Goal: Information Seeking & Learning: Learn about a topic

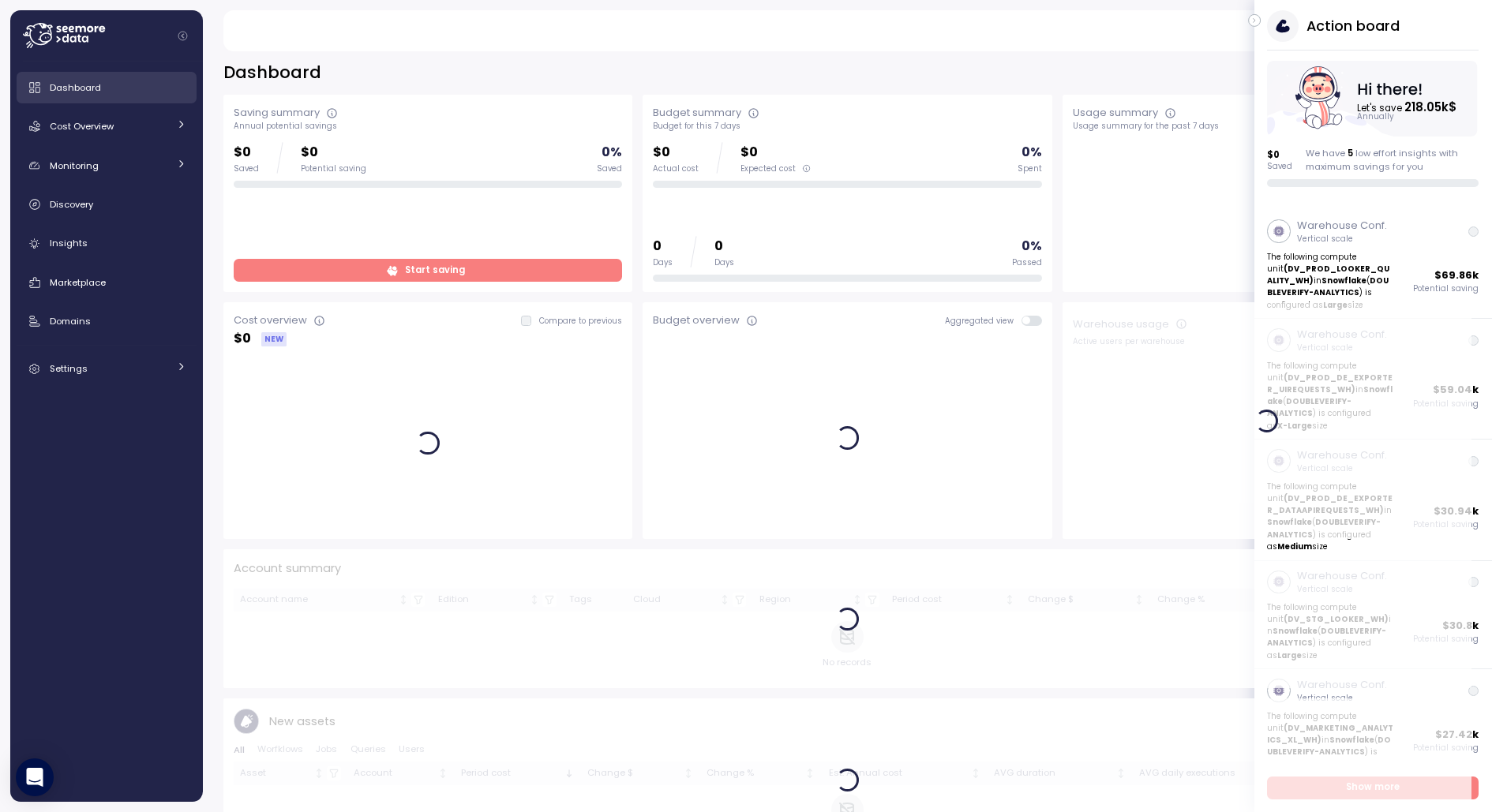
click at [94, 87] on span "Dashboard" at bounding box center [76, 88] width 52 height 12
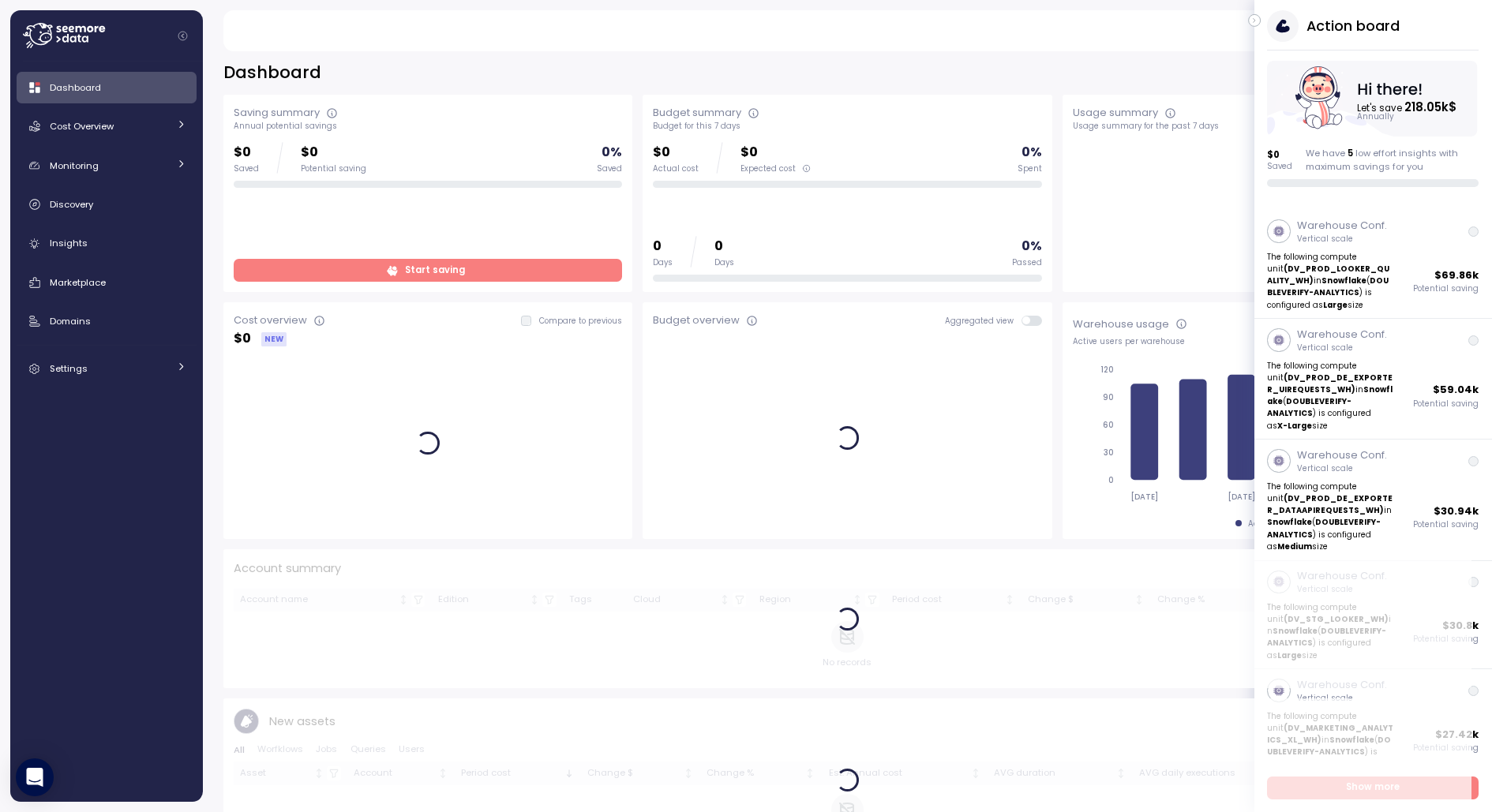
click at [1256, 20] on icon "button" at bounding box center [1255, 20] width 7 height 19
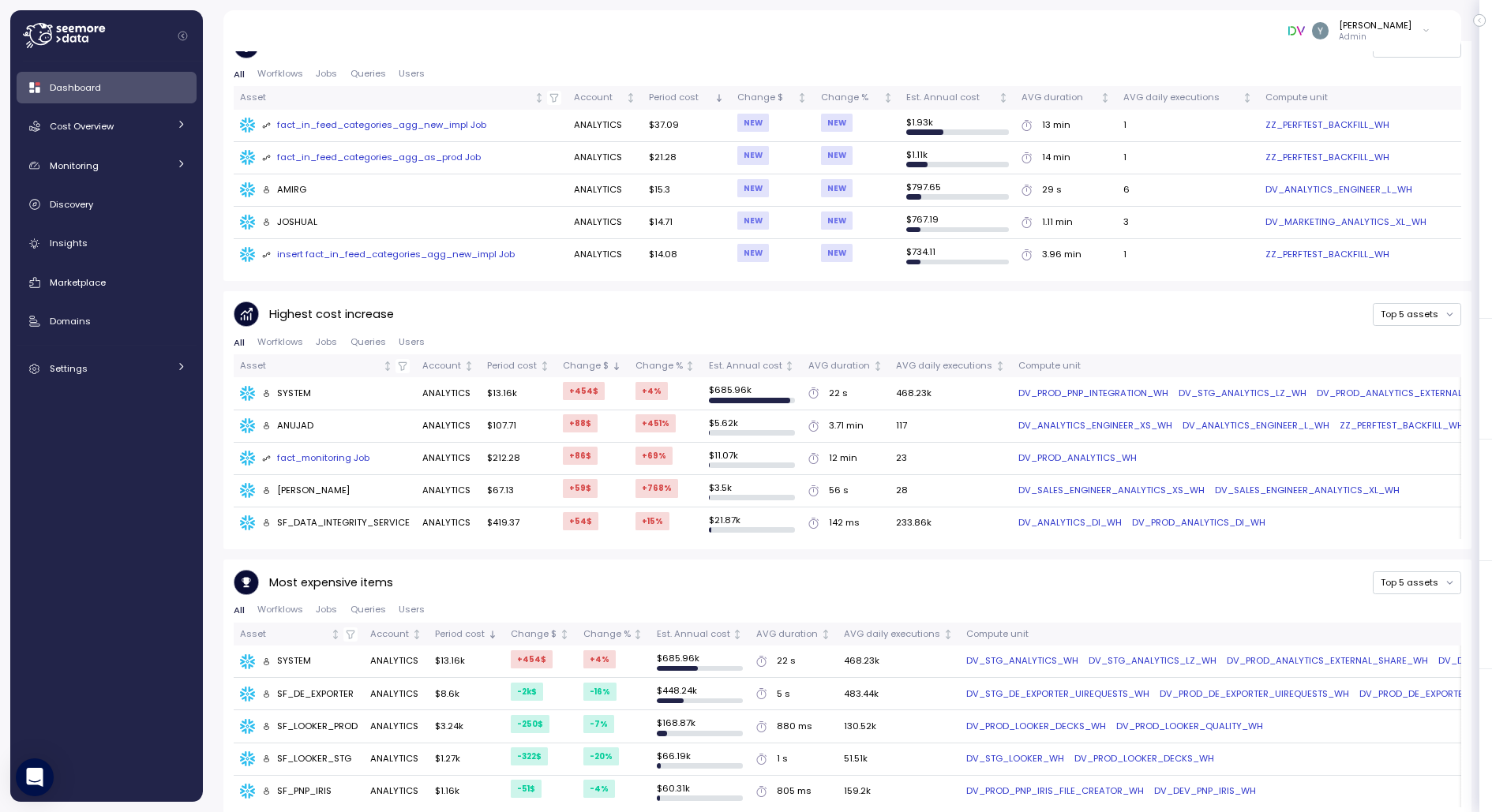
scroll to position [681, 0]
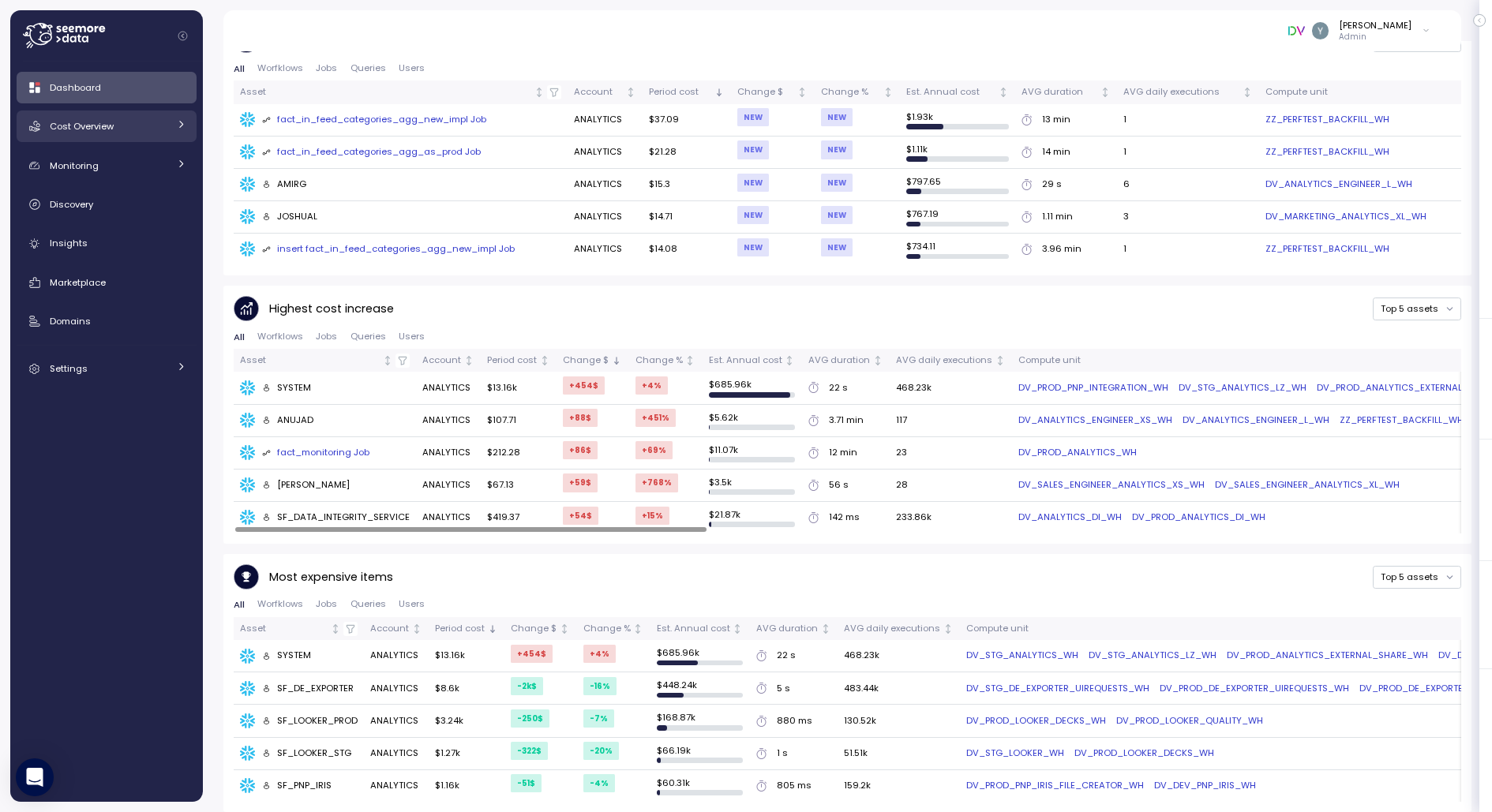
click at [131, 128] on div "Cost Overview" at bounding box center [108, 126] width 118 height 16
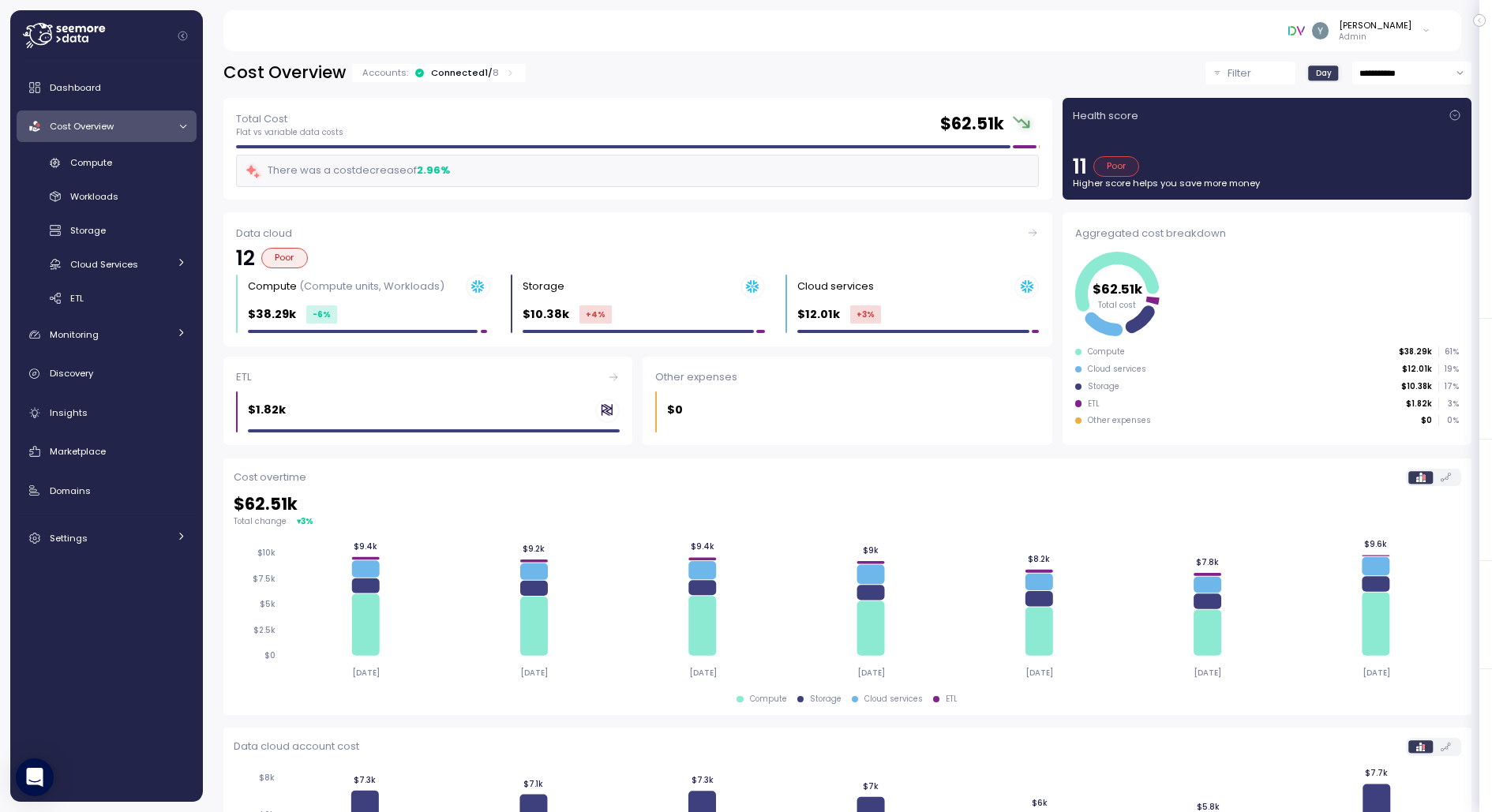
click at [119, 130] on div "Cost Overview" at bounding box center [108, 126] width 118 height 16
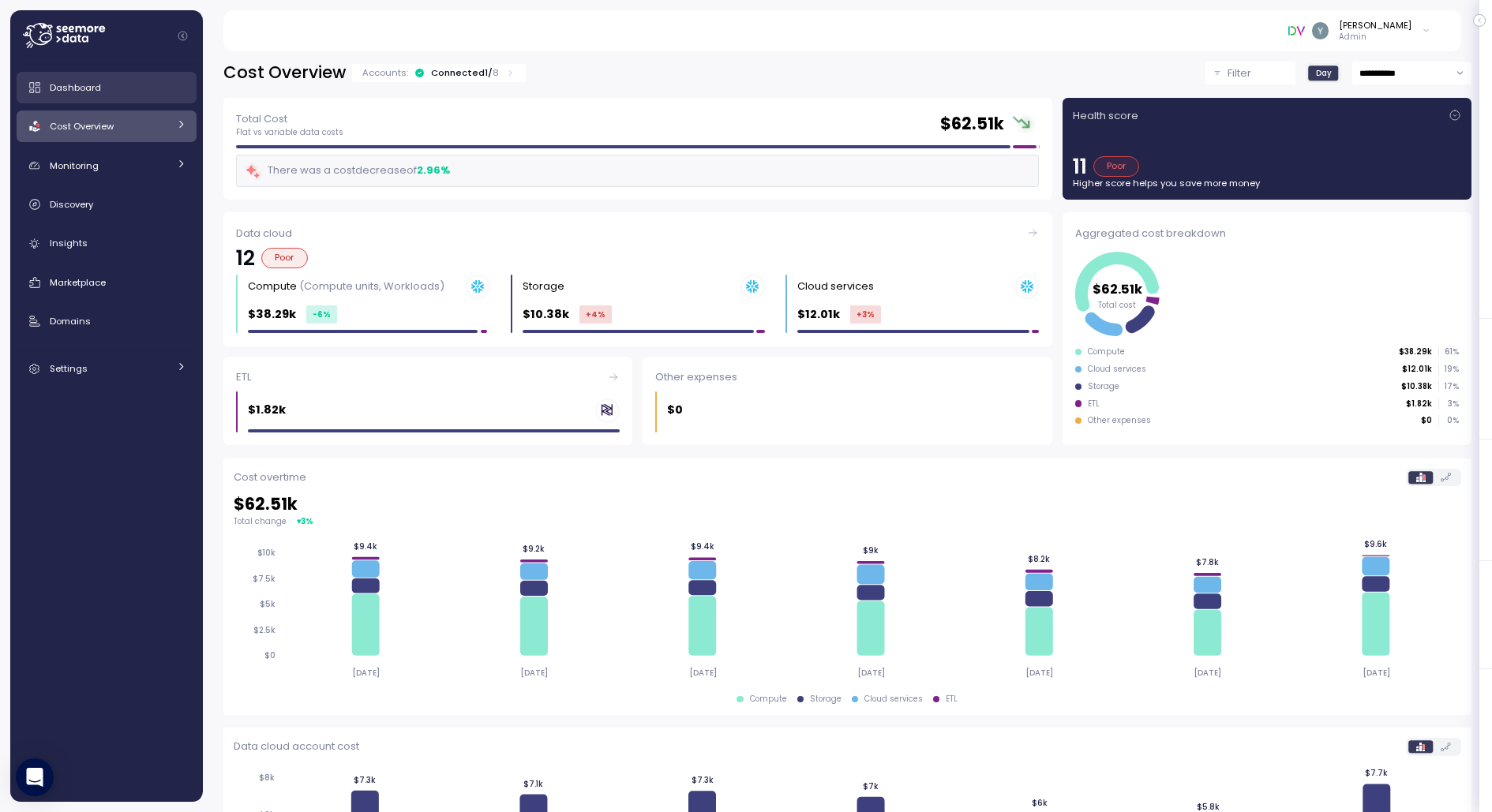
click at [104, 91] on div "Dashboard" at bounding box center [118, 88] width 137 height 16
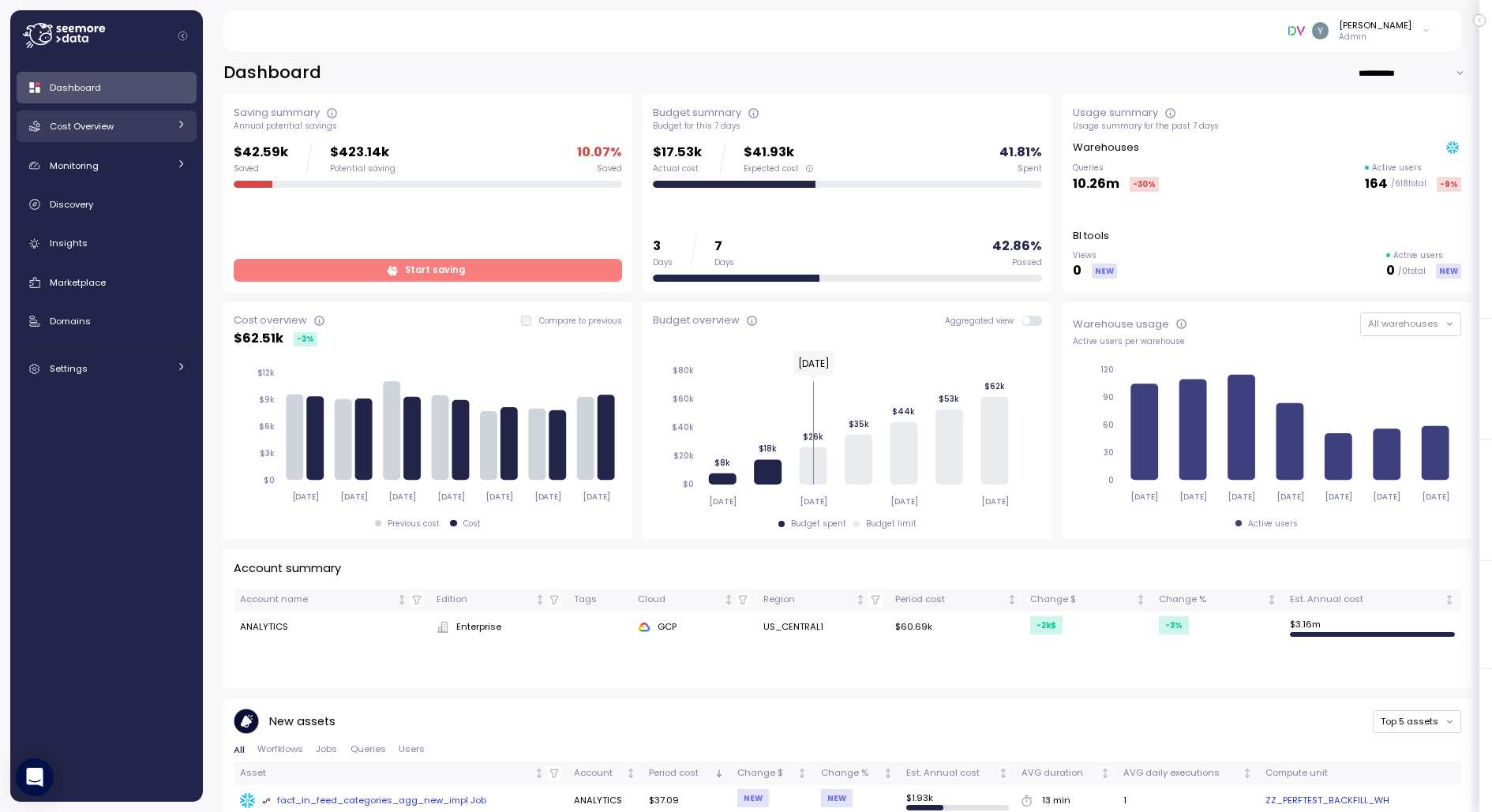
click at [100, 123] on span "Cost Overview" at bounding box center [82, 126] width 64 height 12
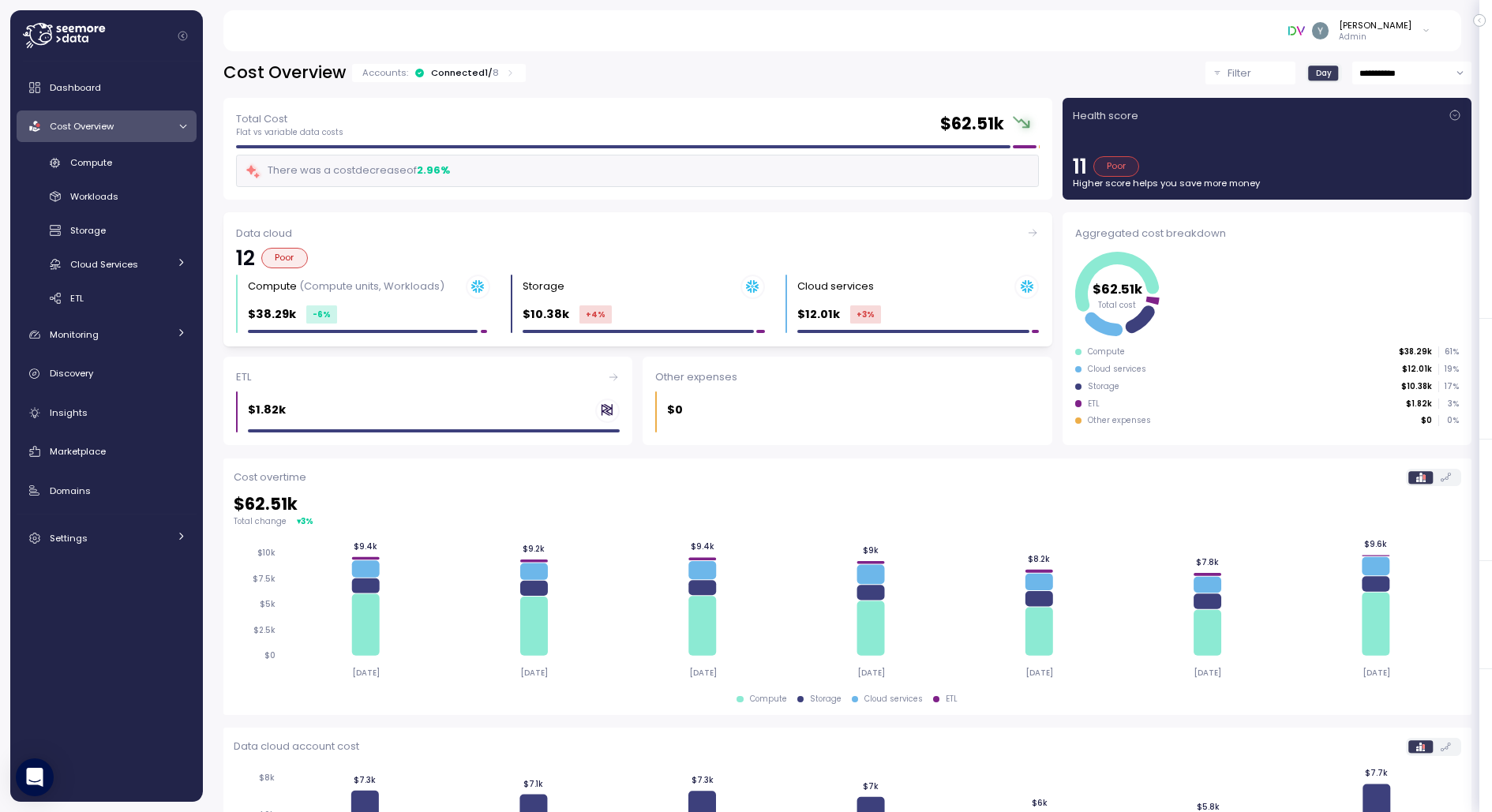
click at [443, 235] on div "Data cloud" at bounding box center [637, 234] width 802 height 16
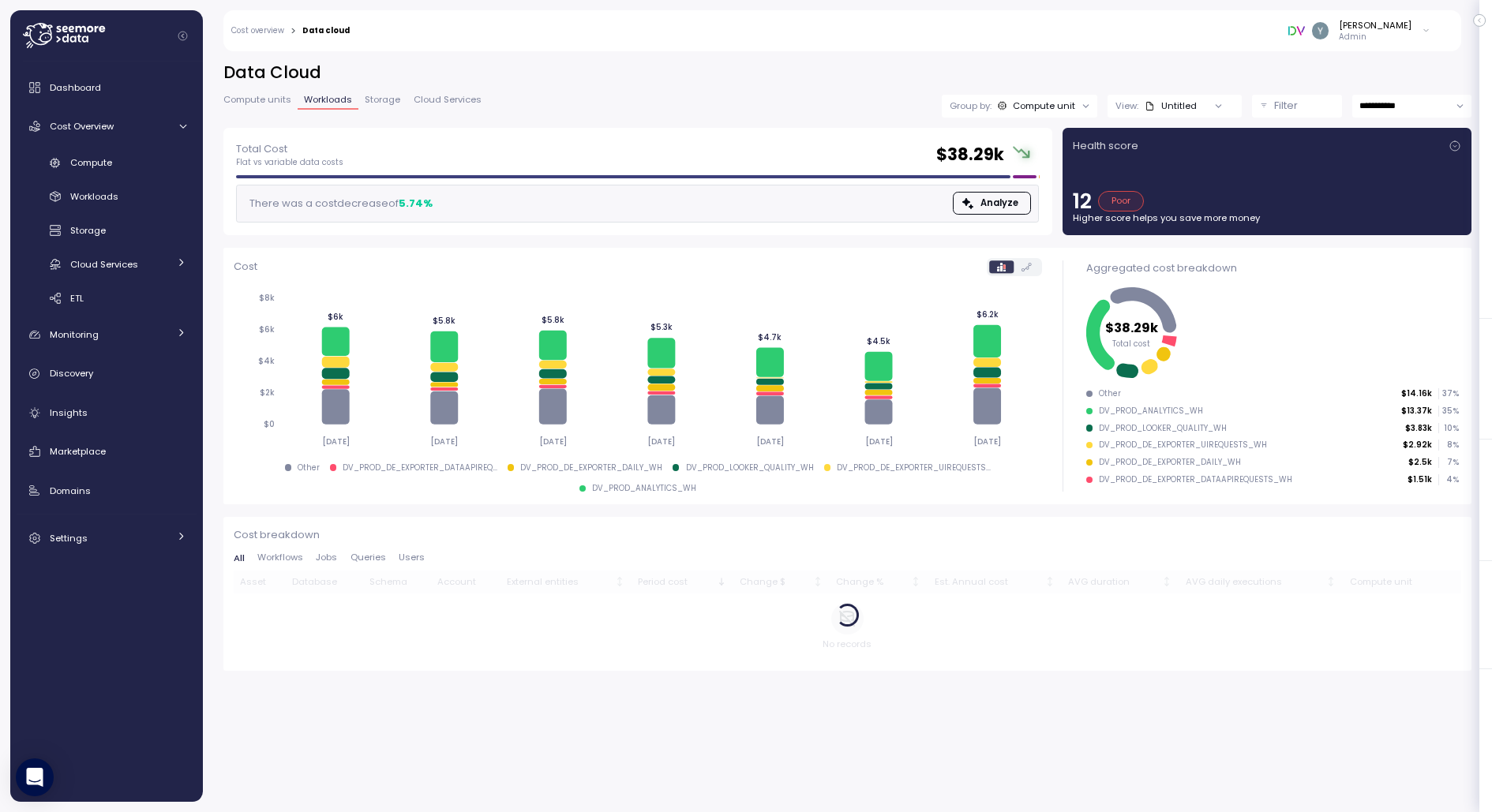
click at [379, 100] on span "Storage" at bounding box center [382, 100] width 36 height 9
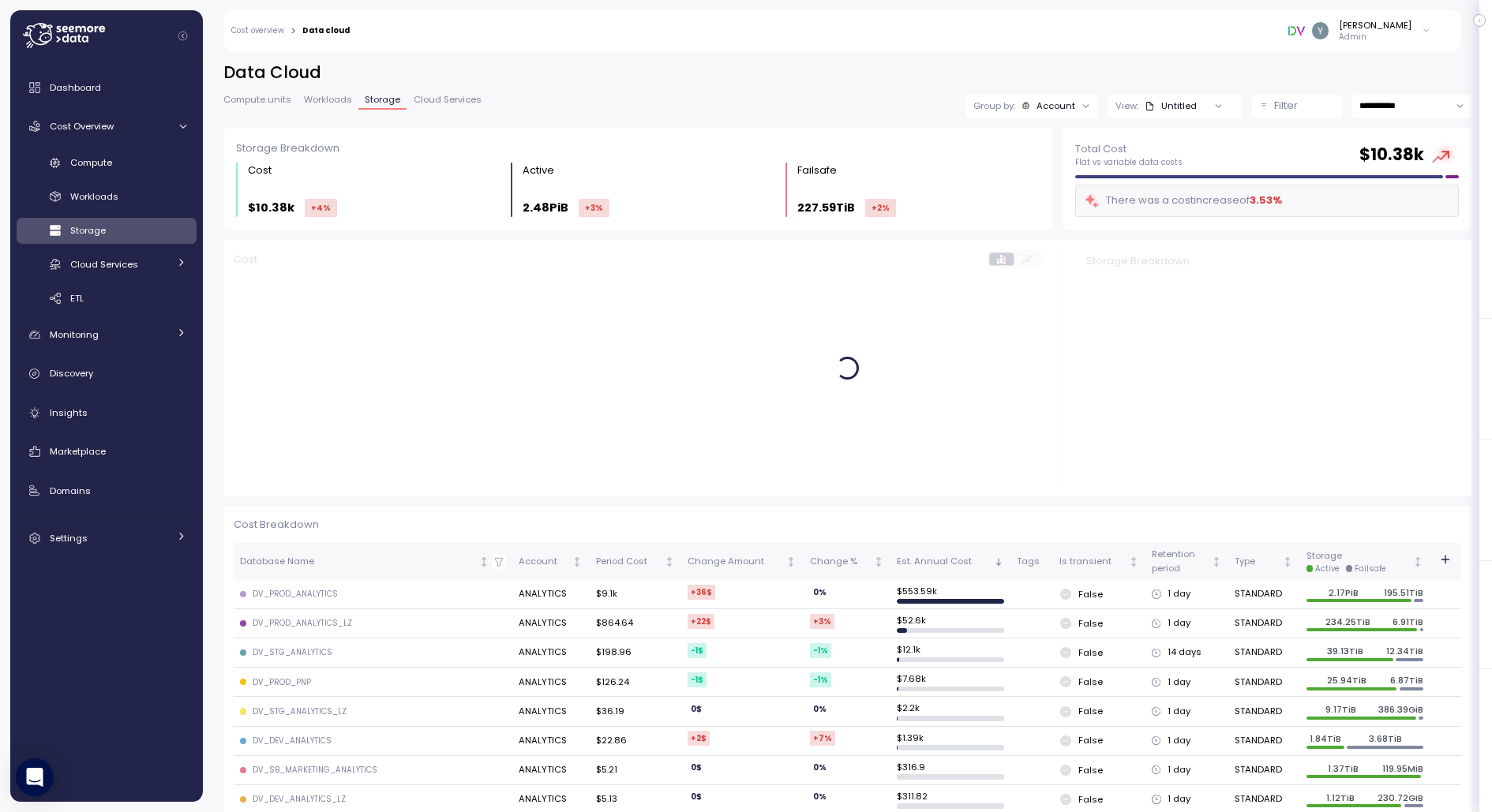
click at [1173, 105] on div "Untitled" at bounding box center [1170, 106] width 52 height 12
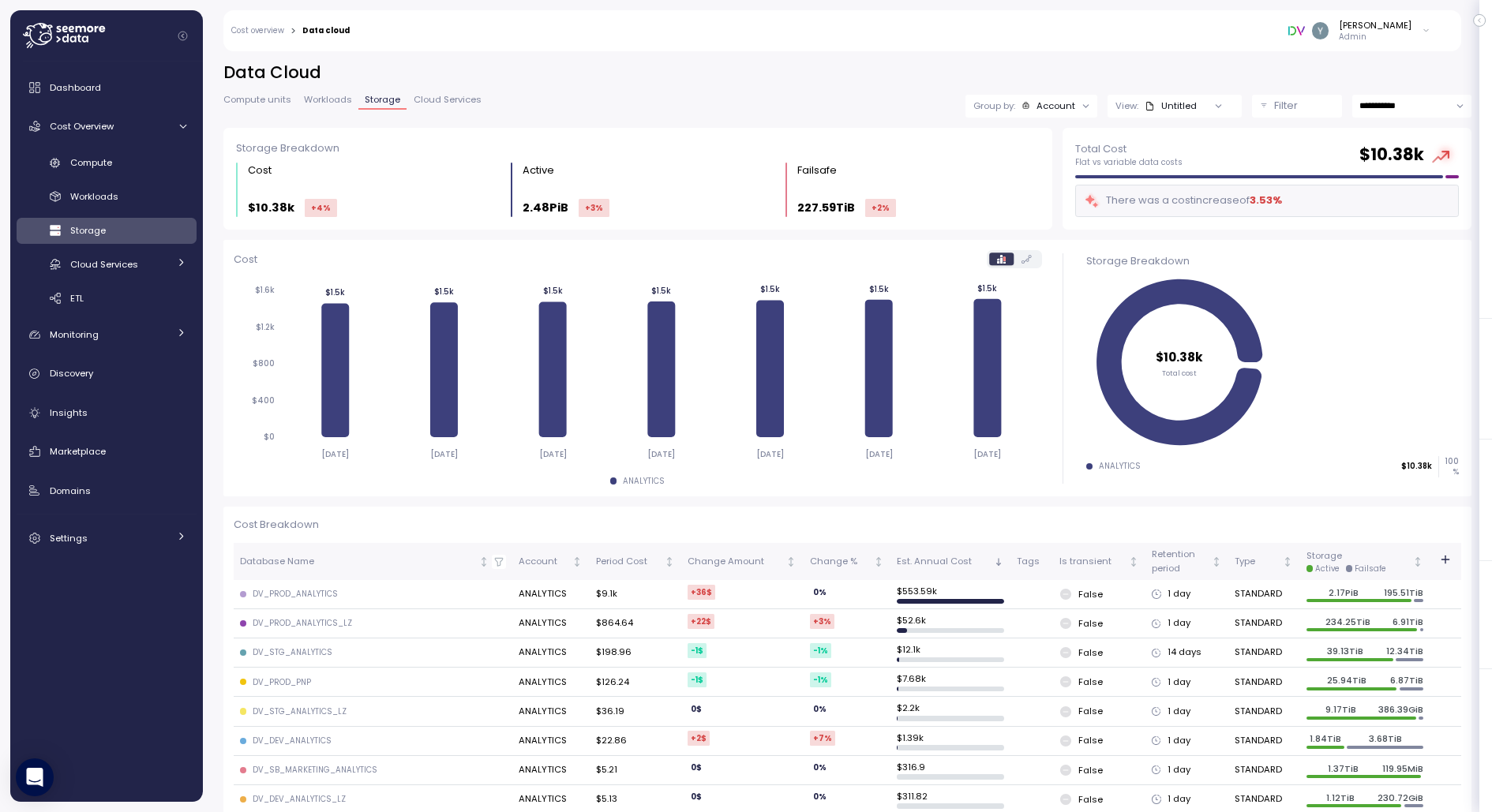
click at [1281, 107] on p "Filter" at bounding box center [1286, 106] width 24 height 16
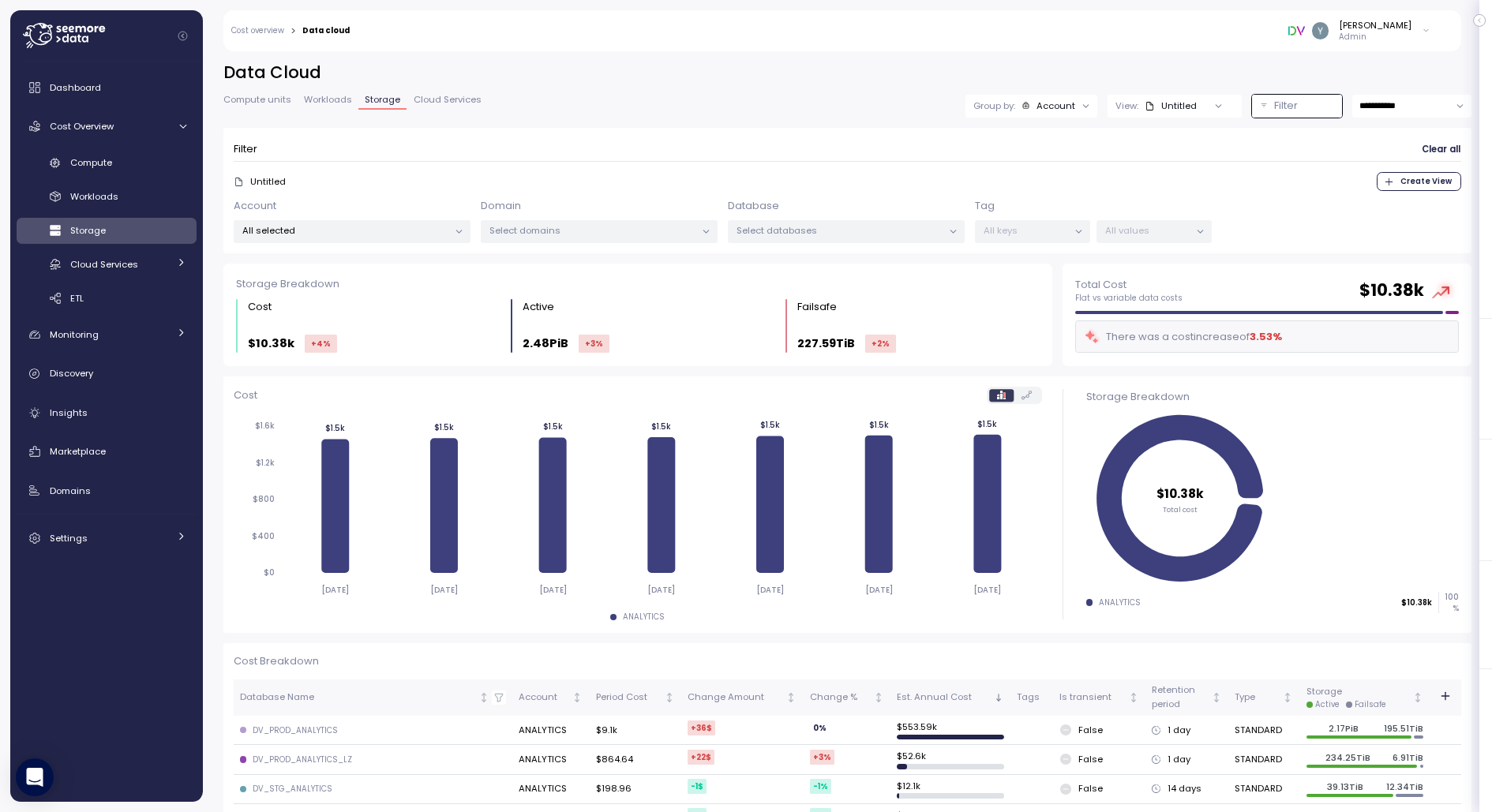
click at [555, 227] on p "Select domains" at bounding box center [593, 230] width 206 height 12
click at [452, 234] on div at bounding box center [459, 232] width 22 height 22
click at [577, 225] on p "Select domains" at bounding box center [593, 230] width 206 height 12
click at [397, 230] on p "All selected" at bounding box center [346, 230] width 206 height 12
click at [427, 194] on form "Filter Clear all Untitled Create View Account All selected Domain Select domain…" at bounding box center [847, 190] width 1227 height 105
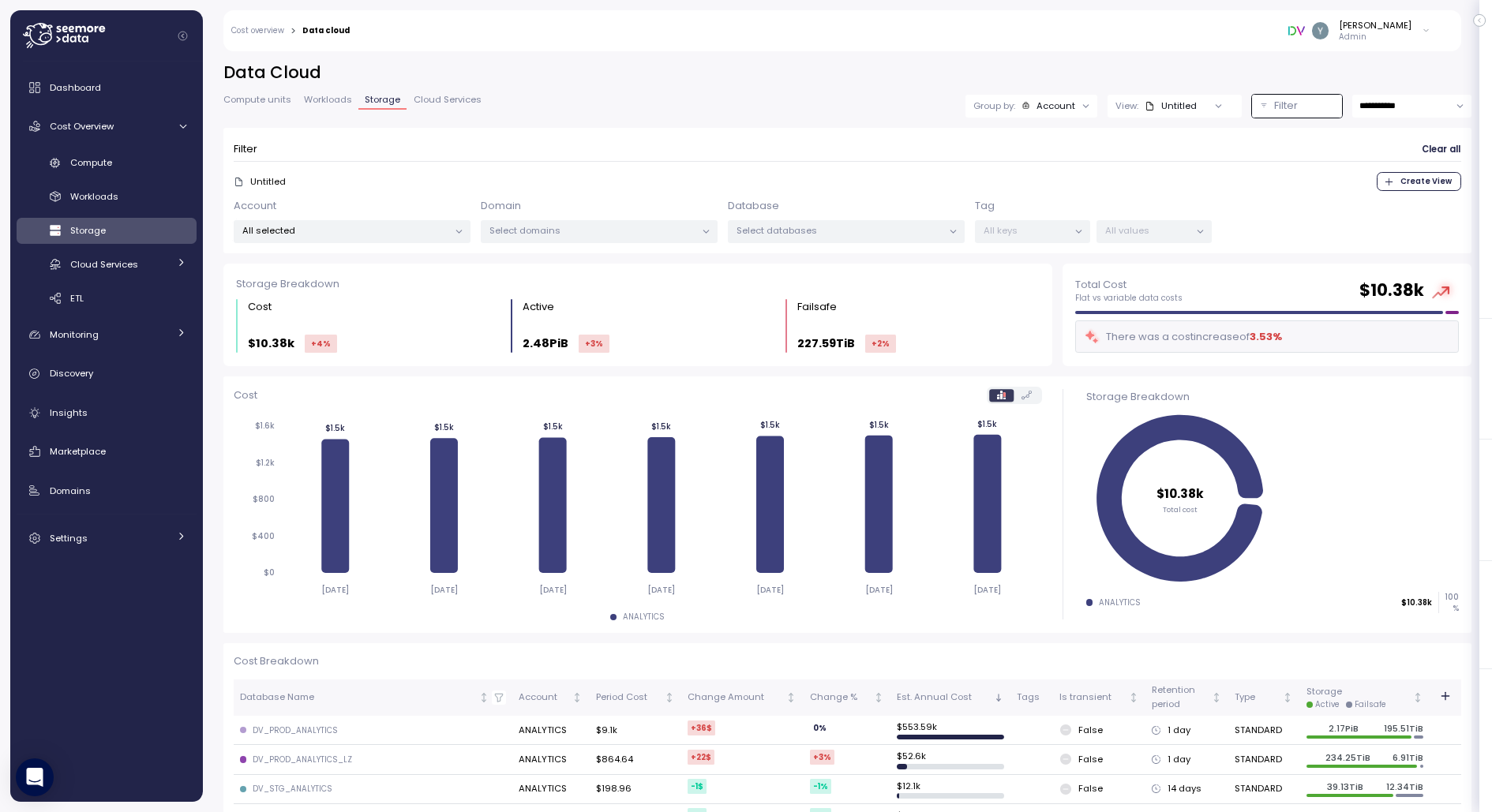
click at [556, 227] on p "Select domains" at bounding box center [593, 230] width 206 height 12
click at [380, 230] on p "All selected" at bounding box center [346, 230] width 206 height 12
click at [435, 181] on div "Untitled Create View" at bounding box center [847, 181] width 1227 height 19
click at [570, 220] on div "Select domains" at bounding box center [599, 232] width 237 height 23
click at [552, 307] on div "DEV WH only" at bounding box center [601, 316] width 112 height 19
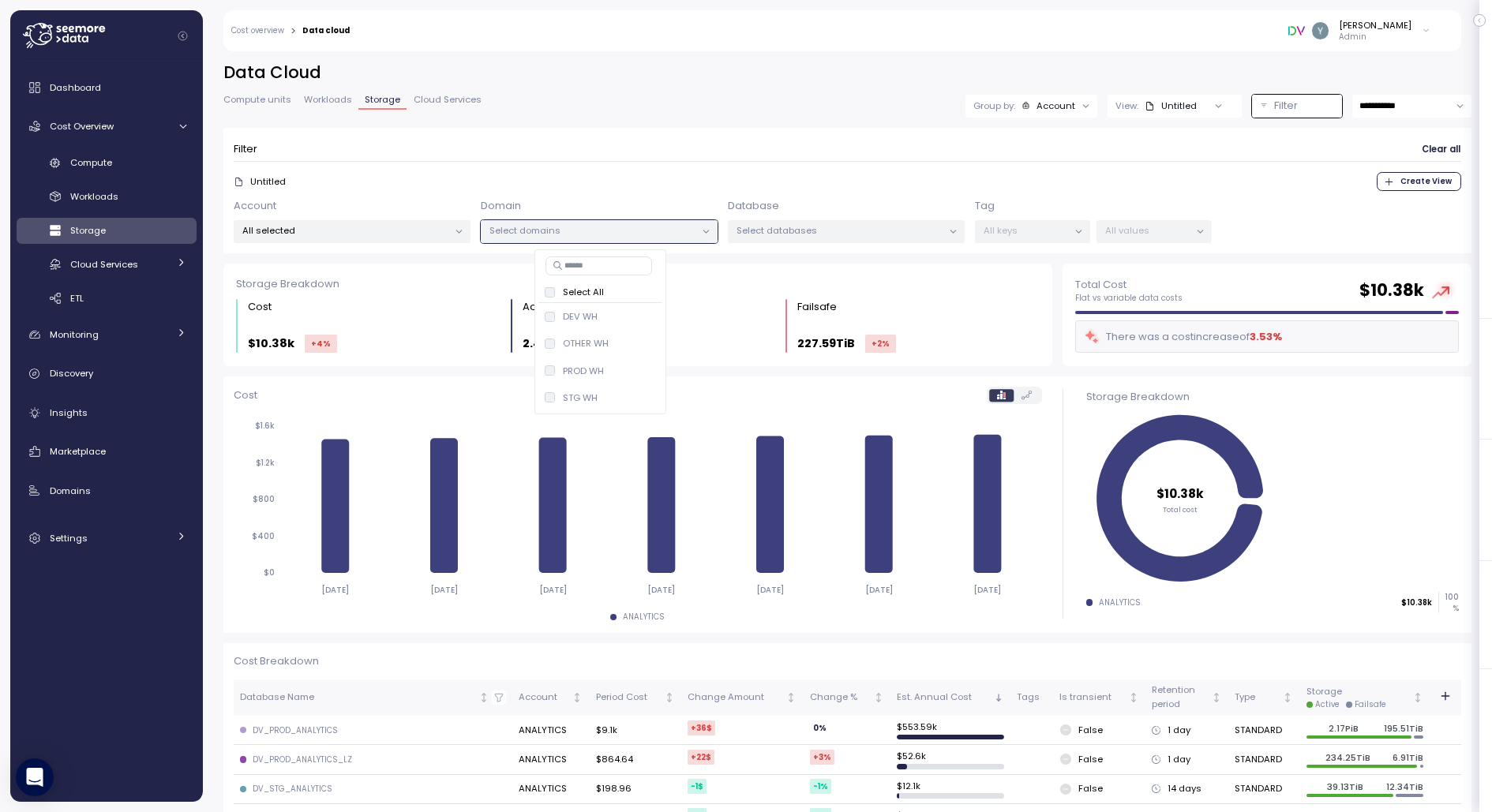
click at [641, 166] on form "Filter Clear all Untitled Create View Account All selected Domain Select domain…" at bounding box center [847, 190] width 1227 height 105
click at [789, 235] on p "Select databases" at bounding box center [840, 230] width 206 height 12
click at [1065, 235] on p "All keys" at bounding box center [1025, 230] width 84 height 12
click at [804, 226] on p "Select databases" at bounding box center [840, 230] width 206 height 12
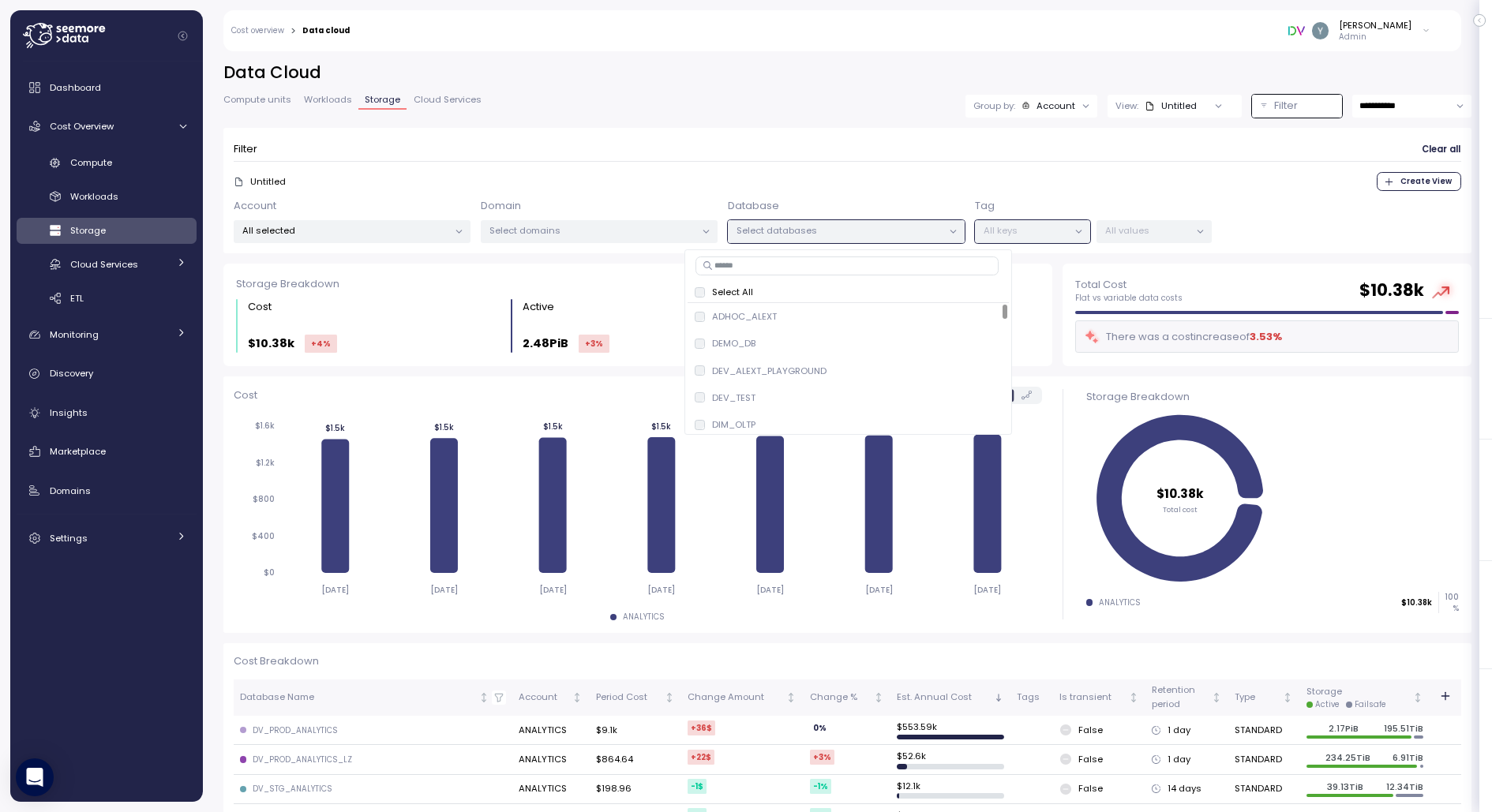
click at [620, 230] on p "Select domains" at bounding box center [593, 230] width 206 height 12
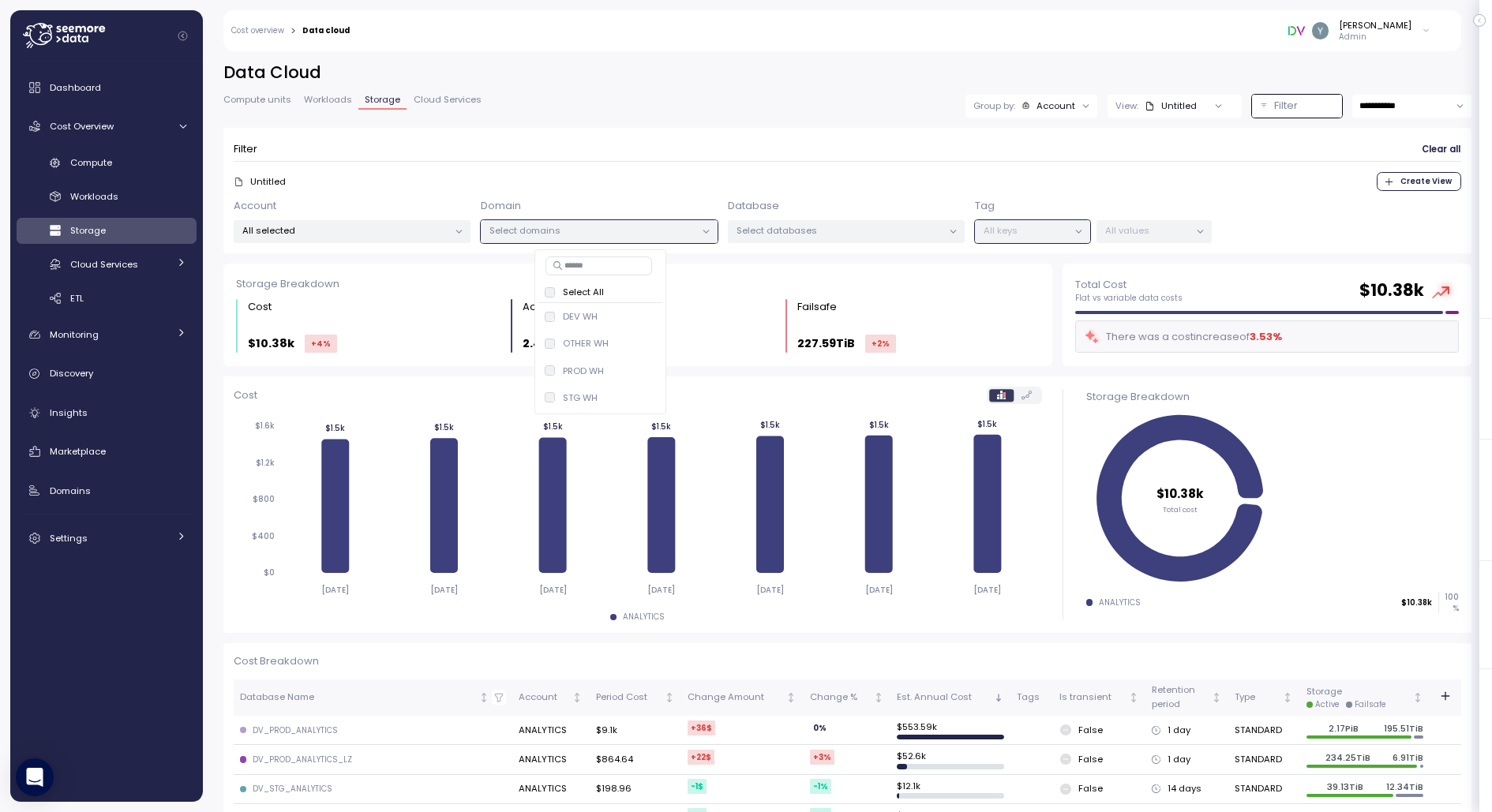
click at [597, 166] on form "Filter Clear all Untitled Create View Account All selected Domain Select domain…" at bounding box center [847, 190] width 1227 height 105
click at [446, 100] on span "Cloud Services" at bounding box center [448, 100] width 68 height 9
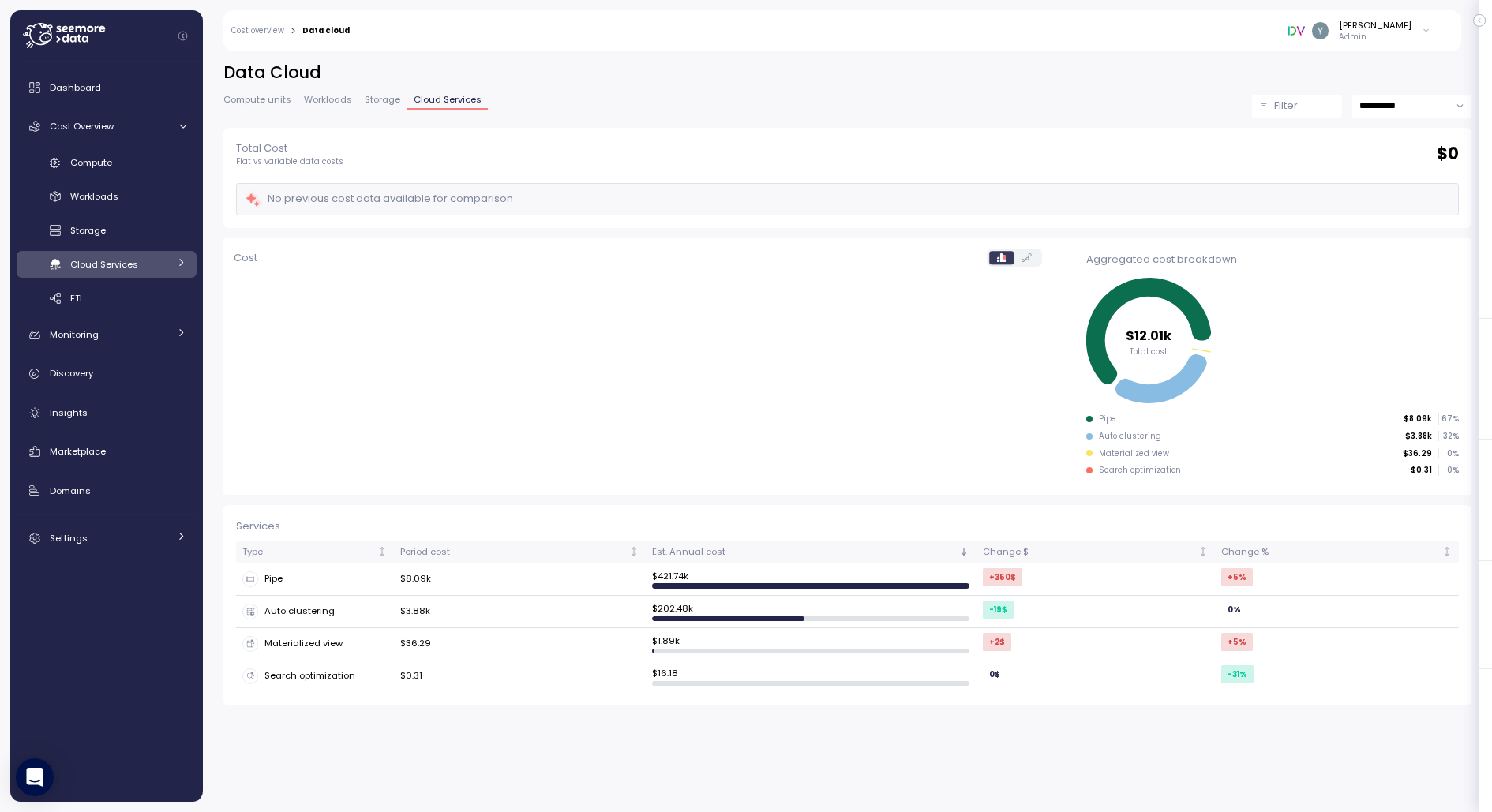
click at [1294, 100] on div "Filter" at bounding box center [1305, 106] width 60 height 16
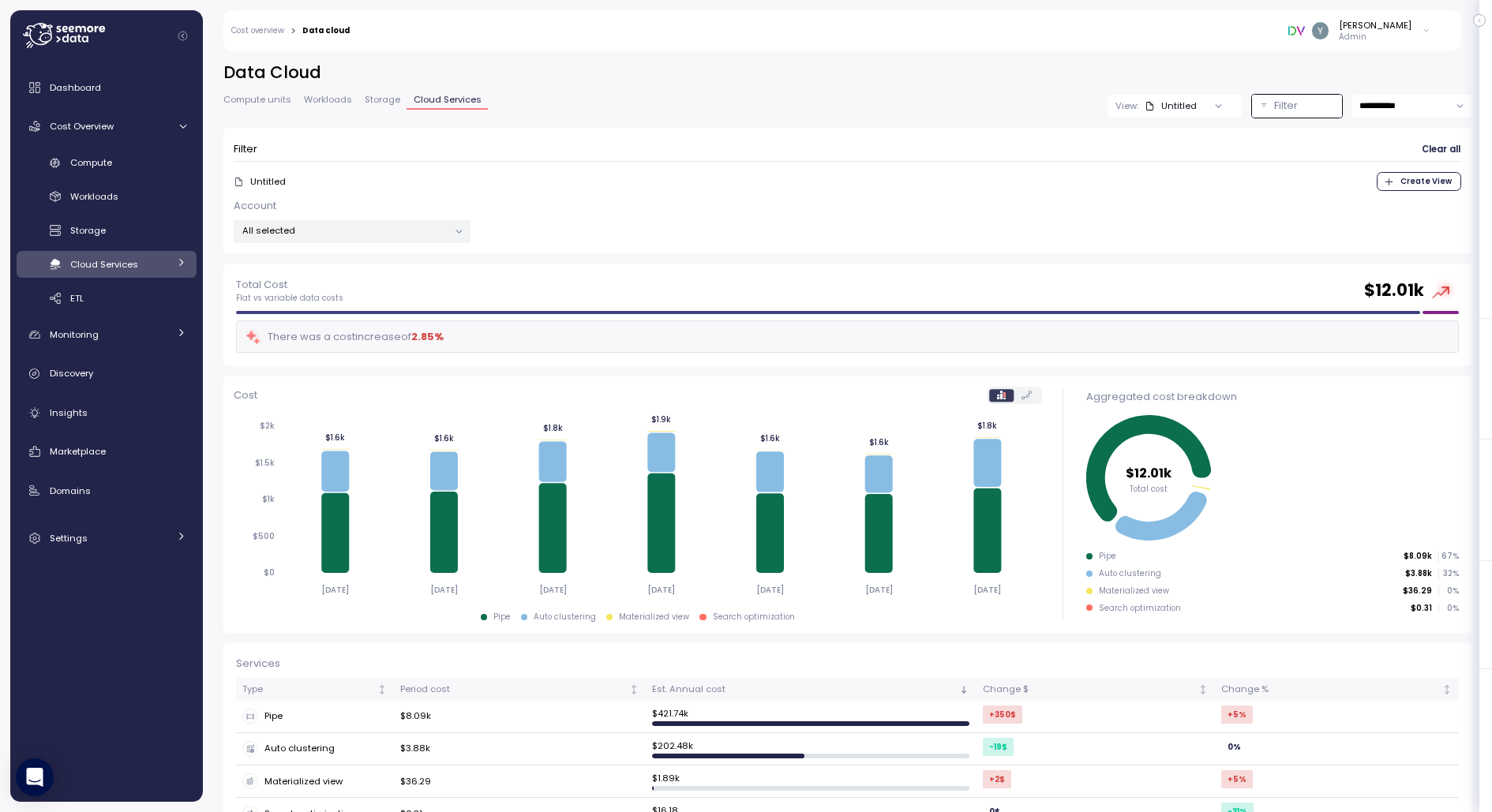
click at [419, 230] on p "All selected" at bounding box center [346, 230] width 206 height 12
click at [585, 223] on div "Account All selected" at bounding box center [847, 221] width 1227 height 46
click at [386, 102] on span "Storage" at bounding box center [382, 100] width 36 height 9
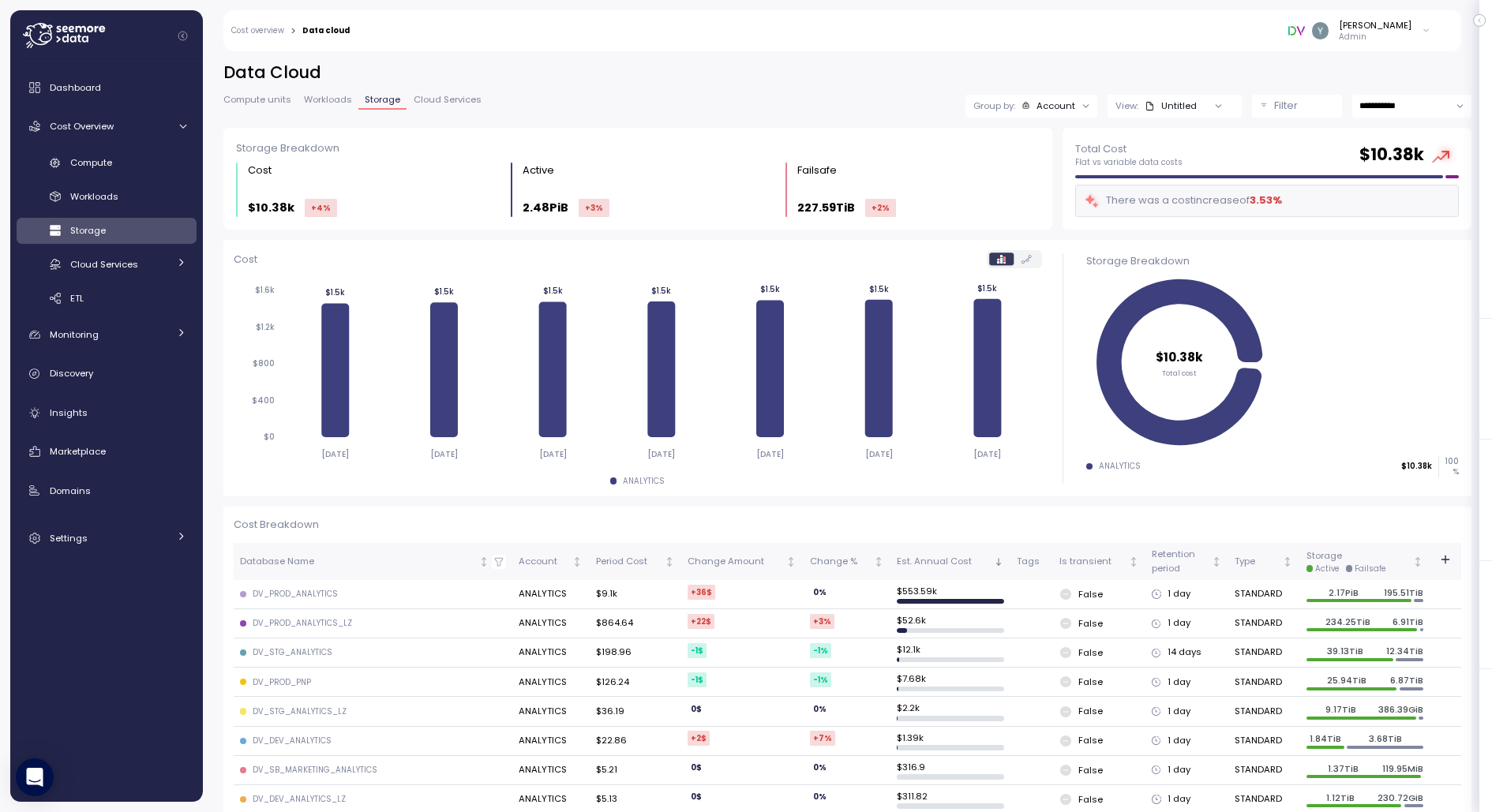
click at [330, 102] on span "Workloads" at bounding box center [328, 100] width 48 height 9
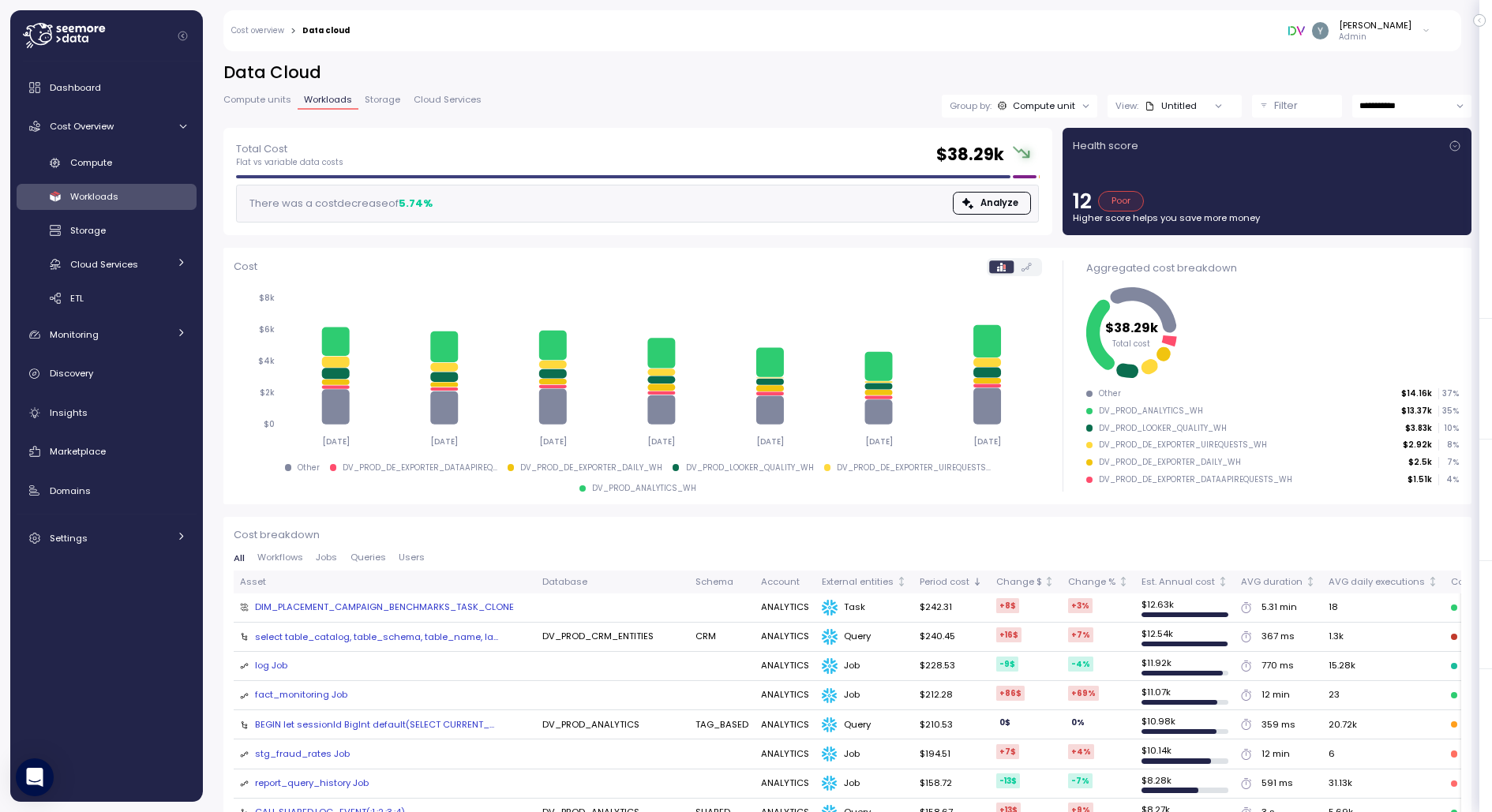
click at [244, 99] on span "Compute units" at bounding box center [257, 100] width 68 height 9
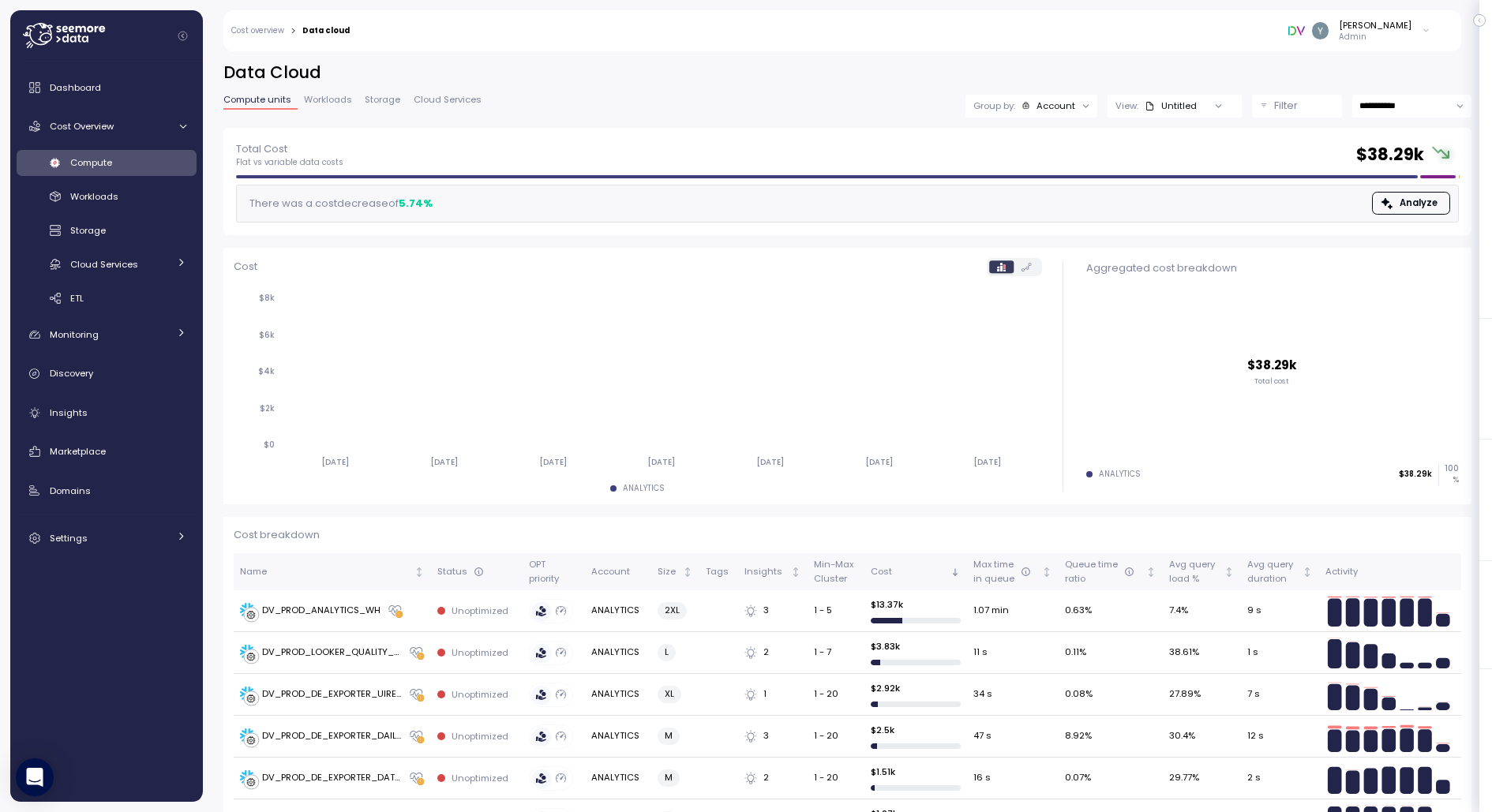
click at [1278, 109] on p "Filter" at bounding box center [1286, 106] width 24 height 16
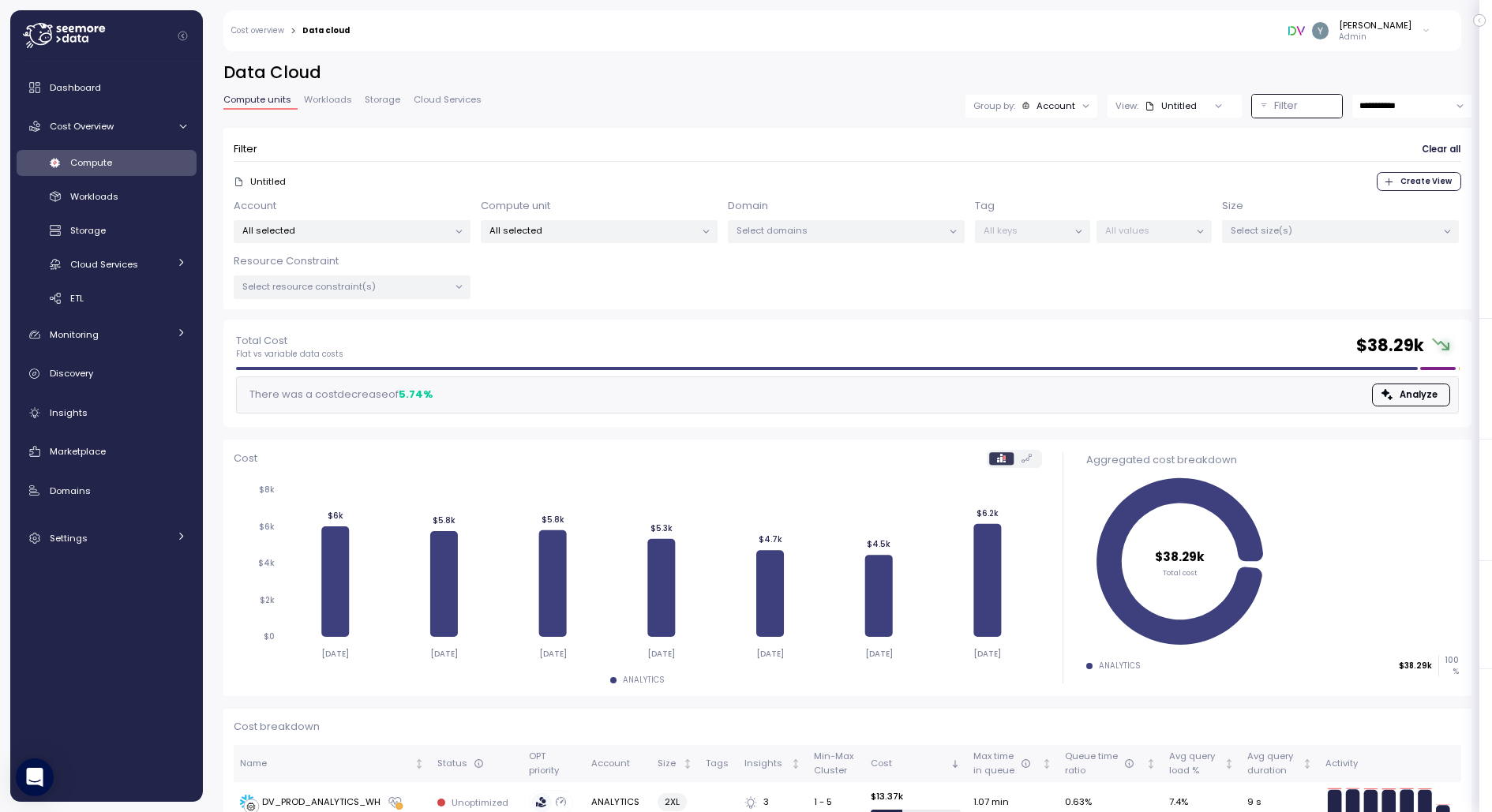
click at [564, 227] on p "All selected" at bounding box center [593, 230] width 206 height 12
click at [599, 183] on div "Untitled Create View" at bounding box center [847, 181] width 1227 height 19
click at [779, 230] on p "Select domains" at bounding box center [840, 230] width 206 height 12
click at [799, 364] on div "PROD WH" at bounding box center [821, 370] width 60 height 12
click at [661, 138] on div "Filter Clear all" at bounding box center [847, 149] width 1227 height 23
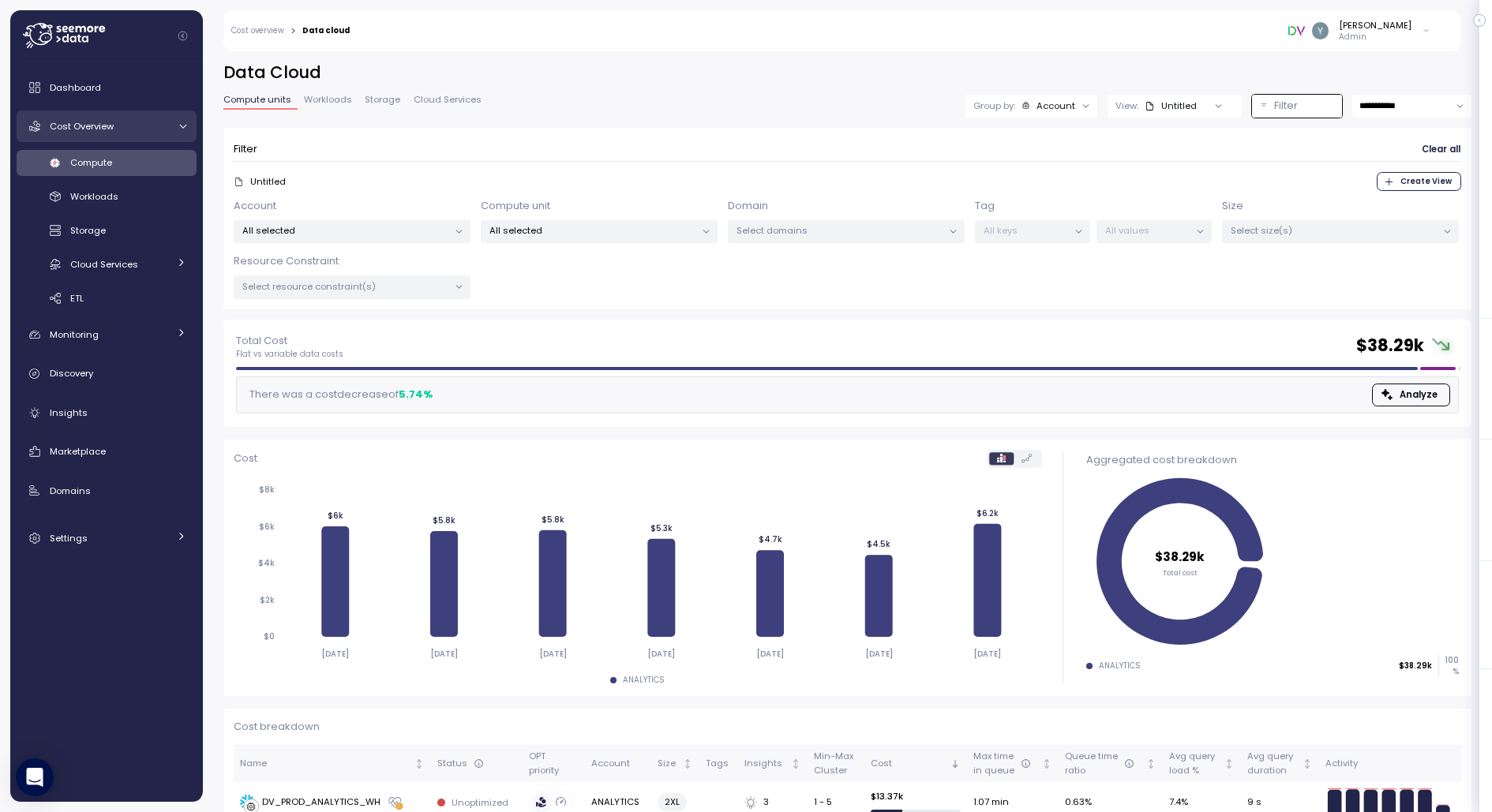
click at [156, 130] on div "Cost Overview" at bounding box center [108, 126] width 118 height 16
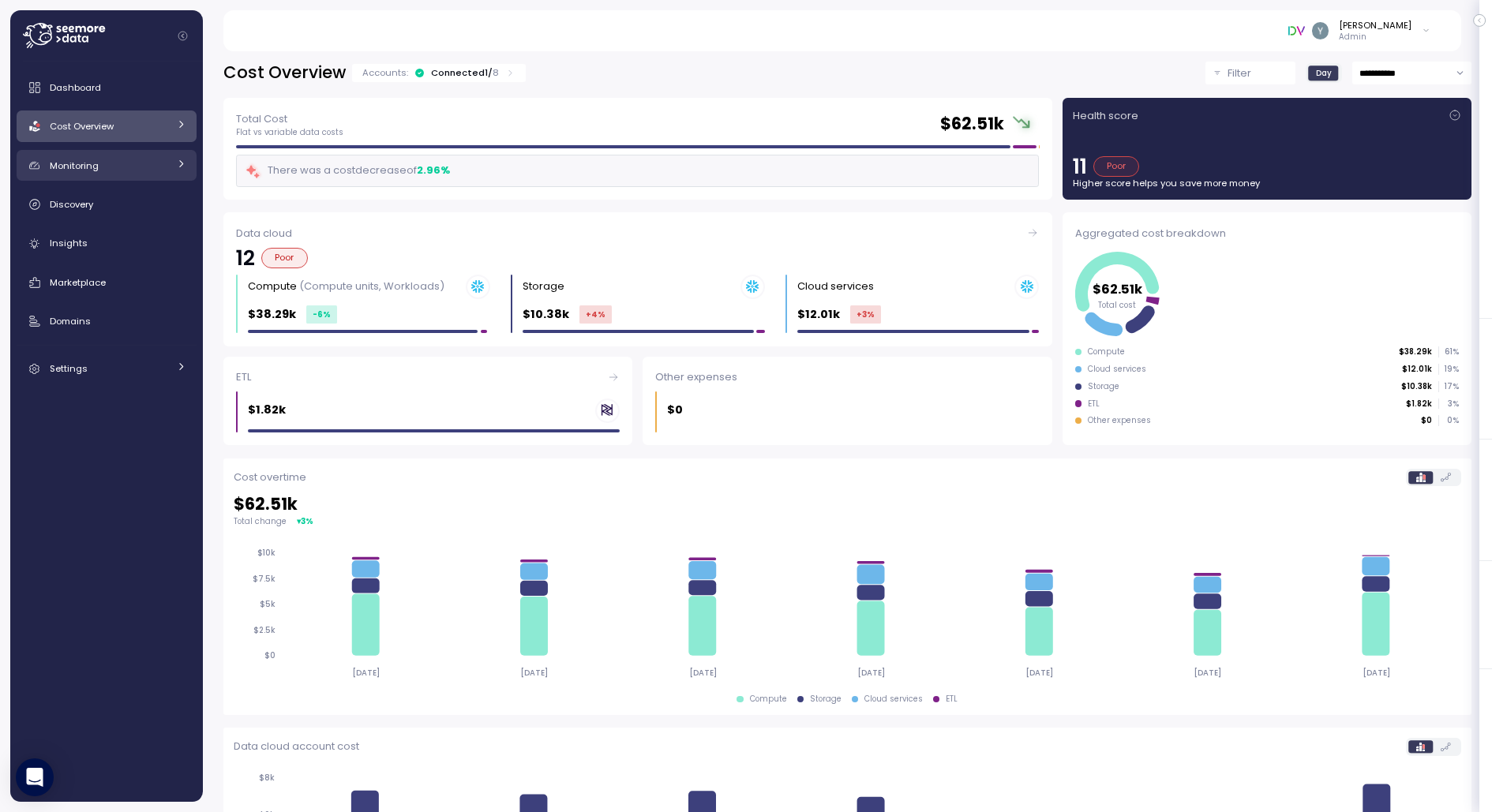
click at [108, 166] on div "Monitoring" at bounding box center [108, 166] width 118 height 16
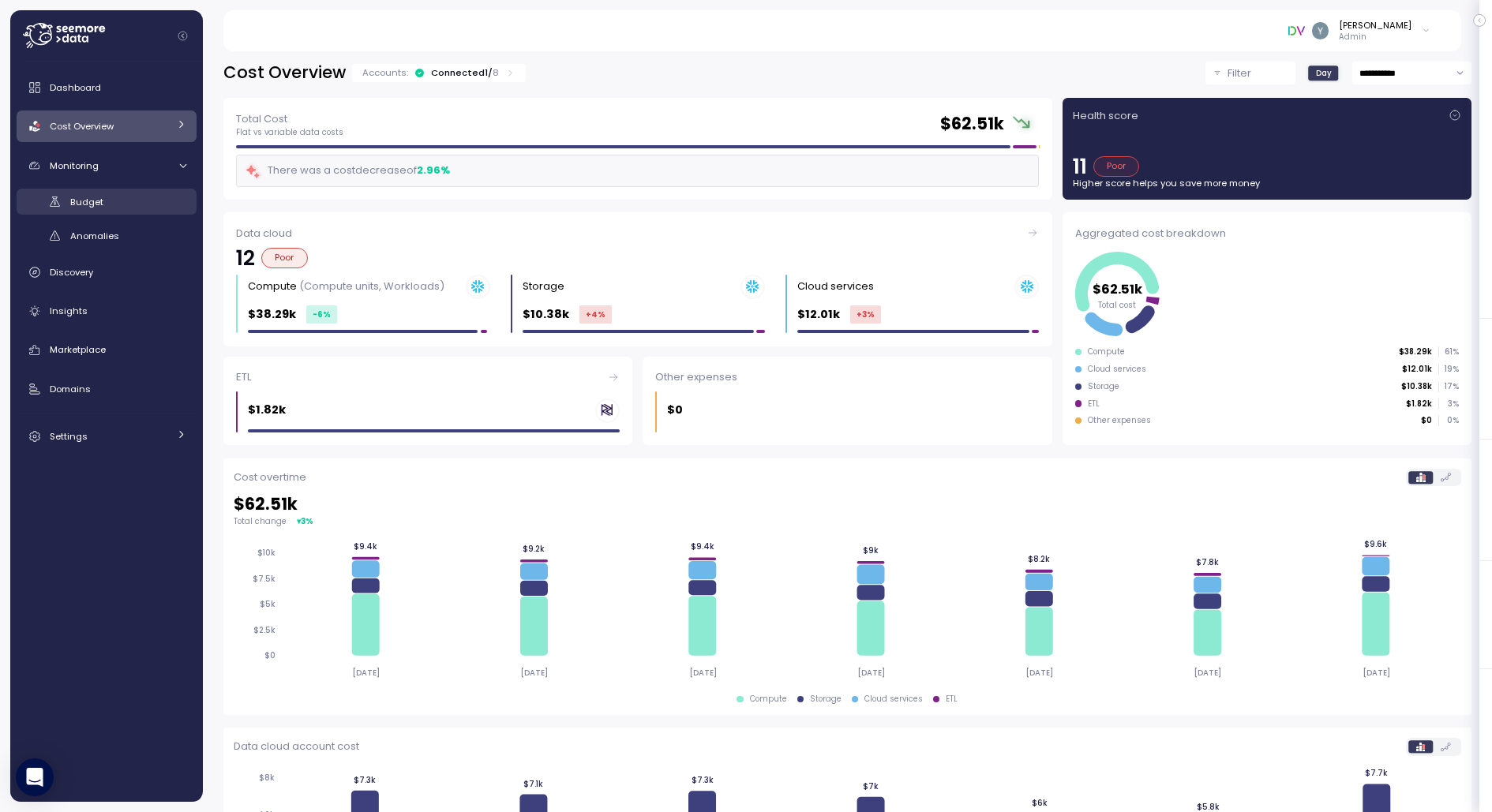
click at [109, 205] on div "Budget" at bounding box center [128, 203] width 116 height 16
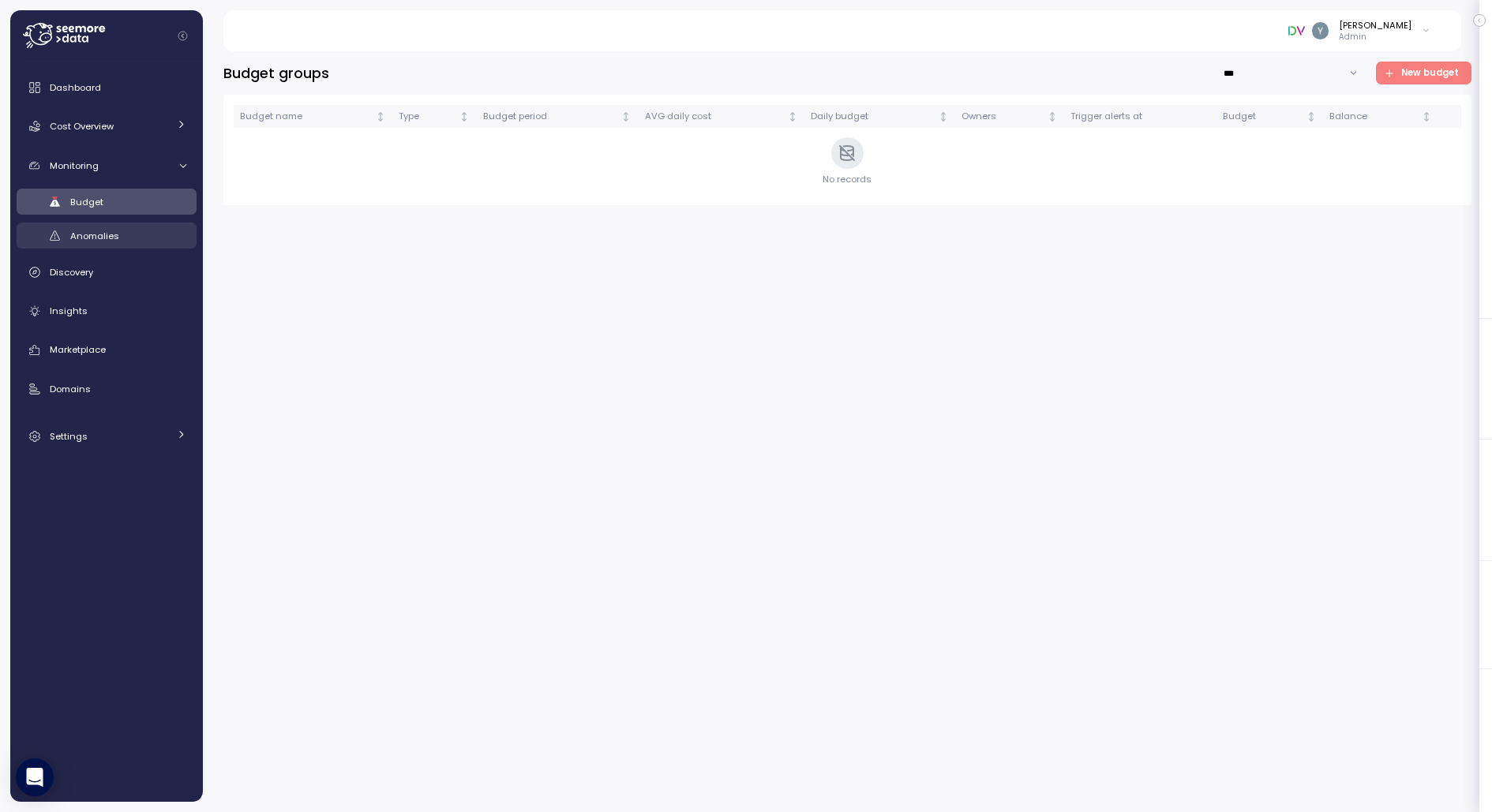
click at [104, 239] on span "Anomalies" at bounding box center [94, 236] width 49 height 12
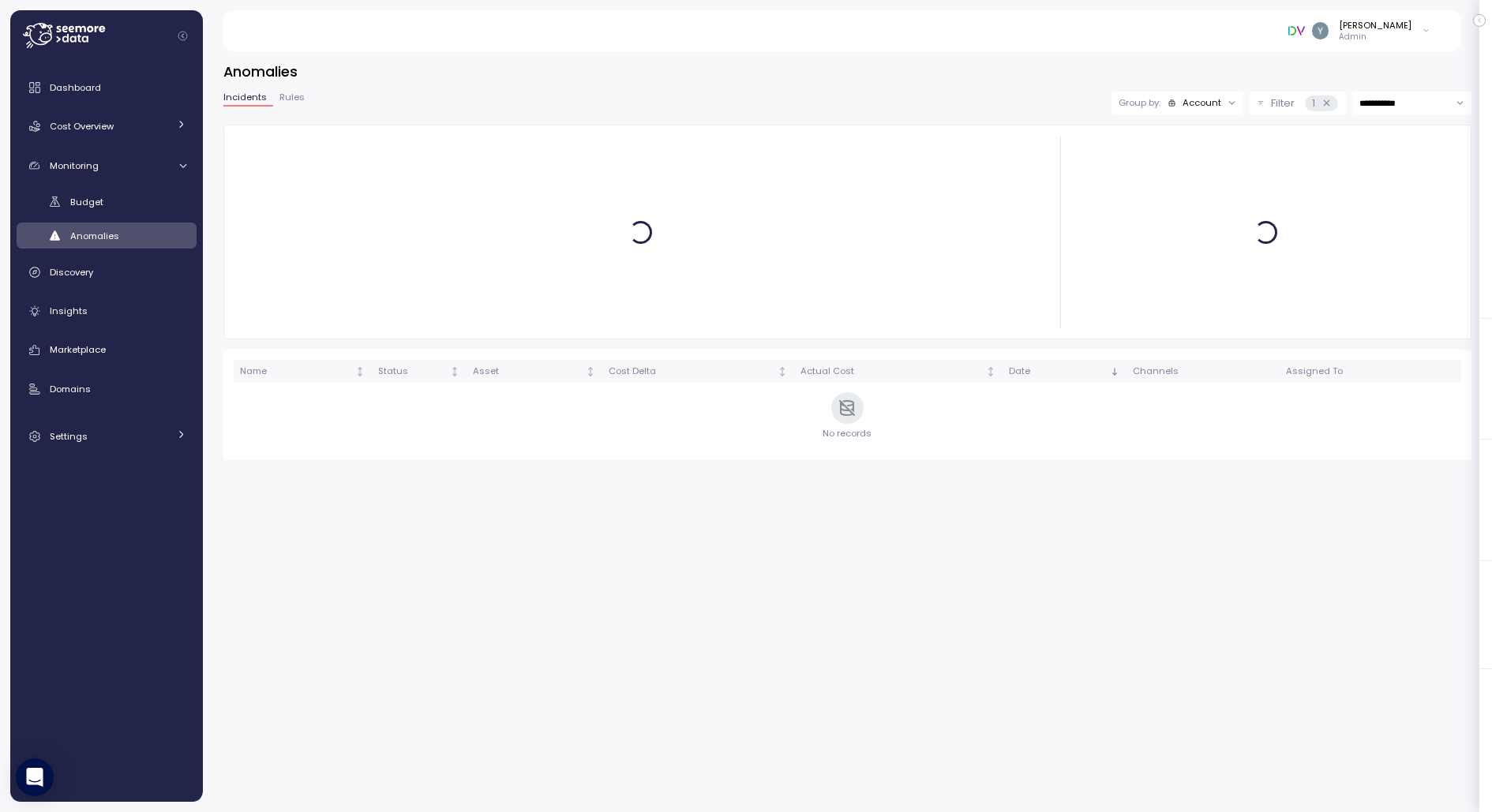
click at [1202, 105] on div "Account" at bounding box center [1202, 102] width 39 height 12
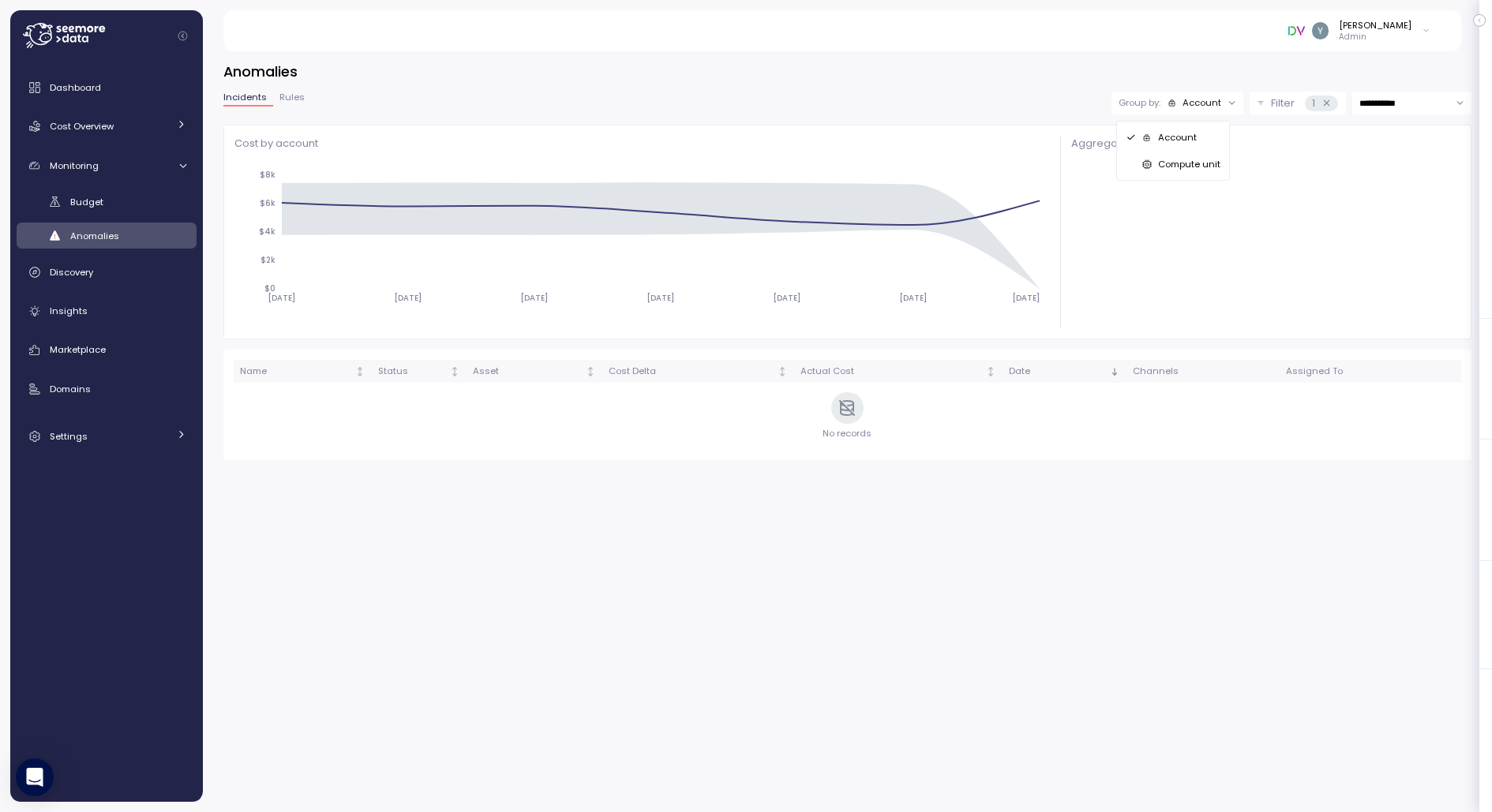
click at [1173, 161] on p "Compute unit" at bounding box center [1189, 164] width 62 height 12
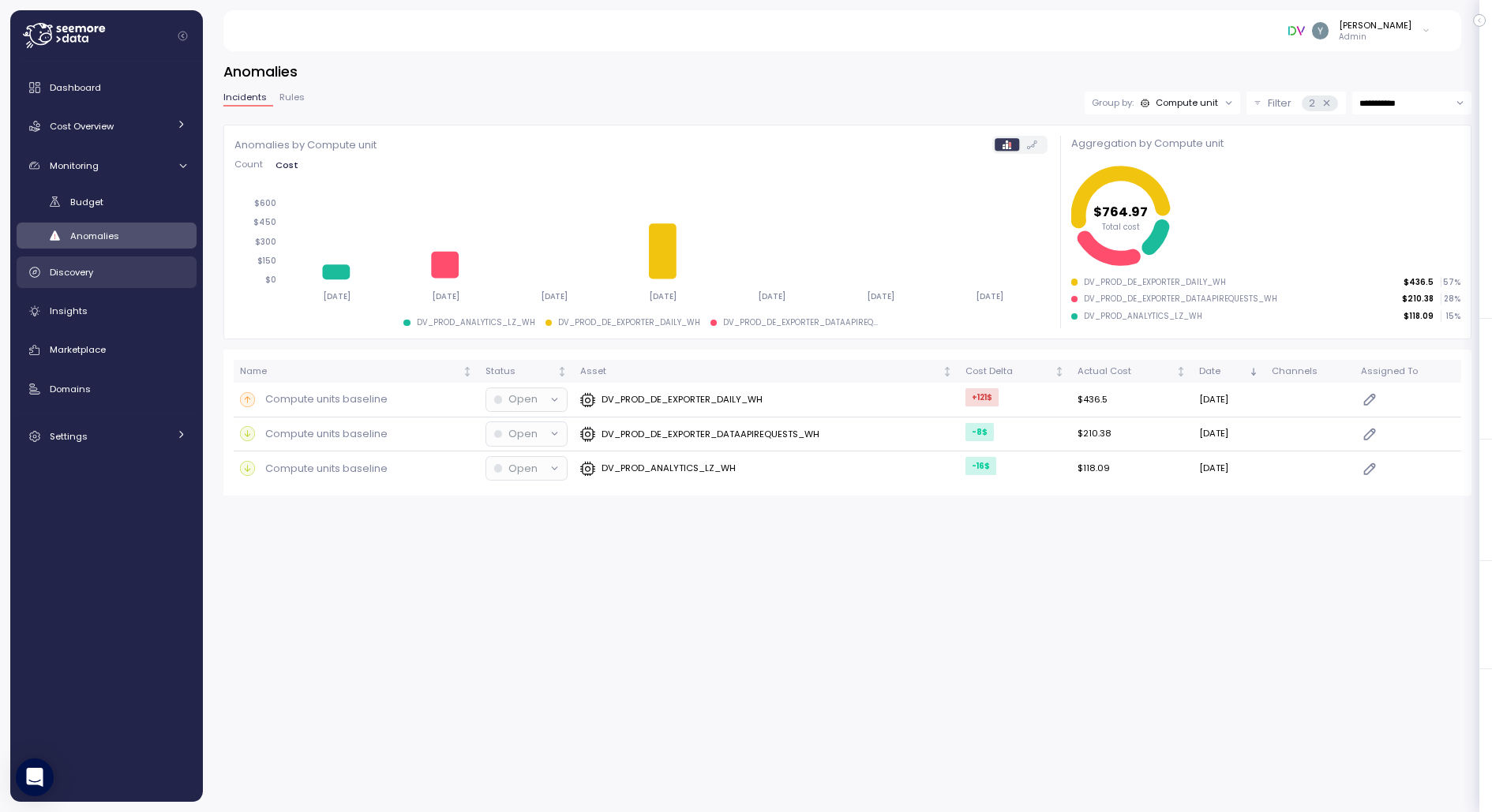
click at [107, 268] on div "Discovery" at bounding box center [118, 273] width 137 height 16
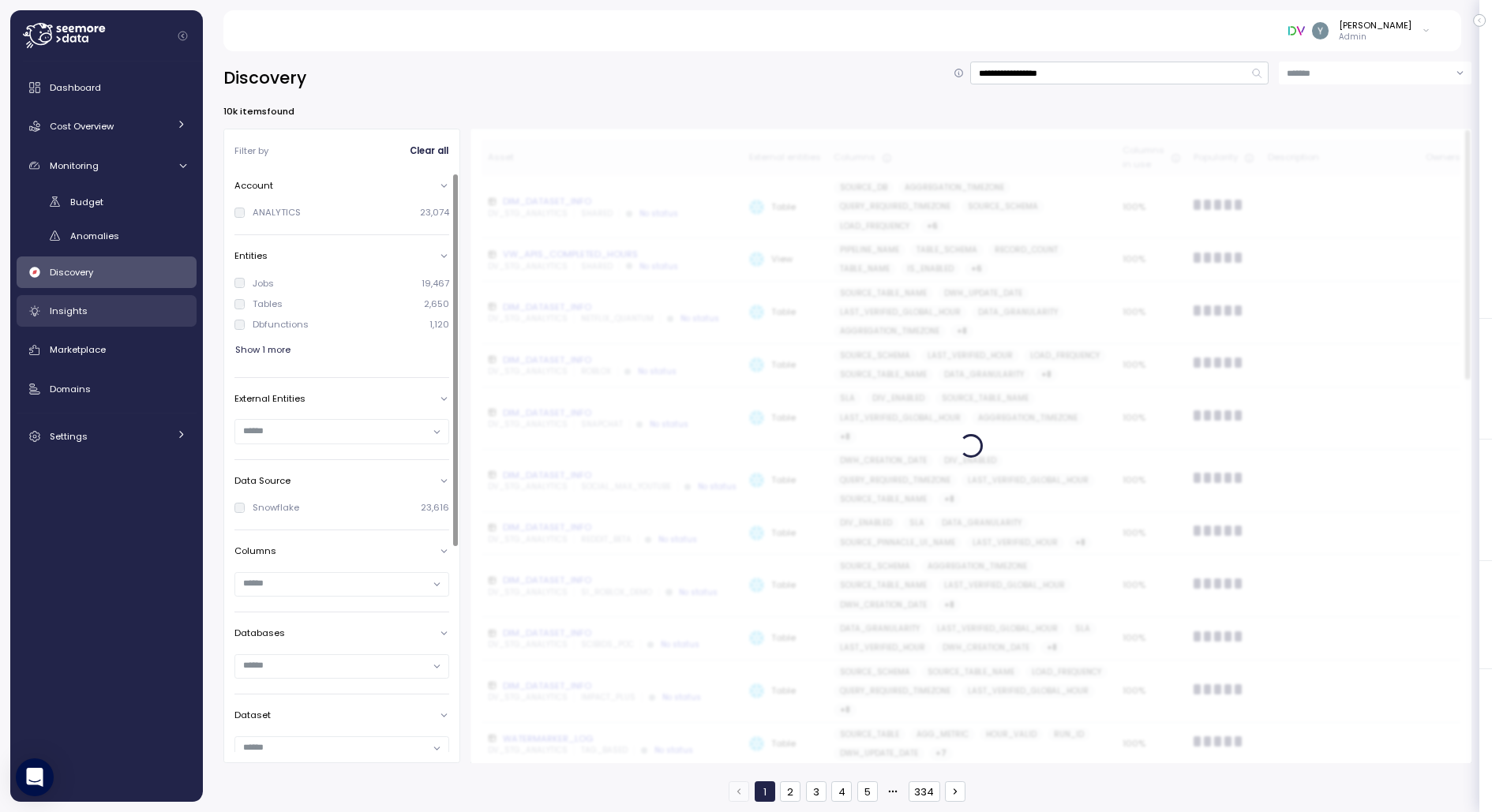
click at [67, 314] on span "Insights" at bounding box center [68, 311] width 38 height 12
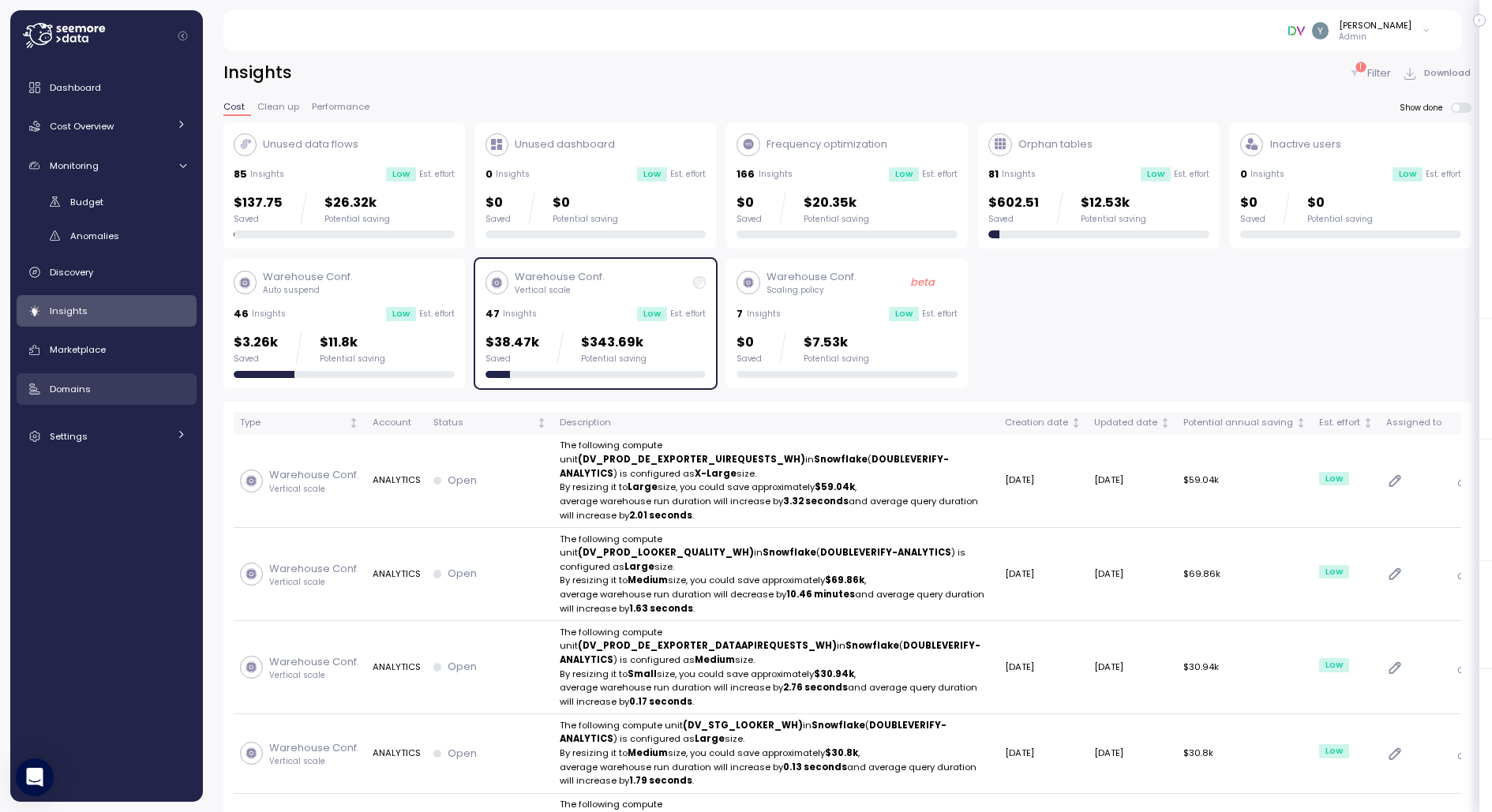
click at [88, 383] on span "Domains" at bounding box center [70, 389] width 41 height 12
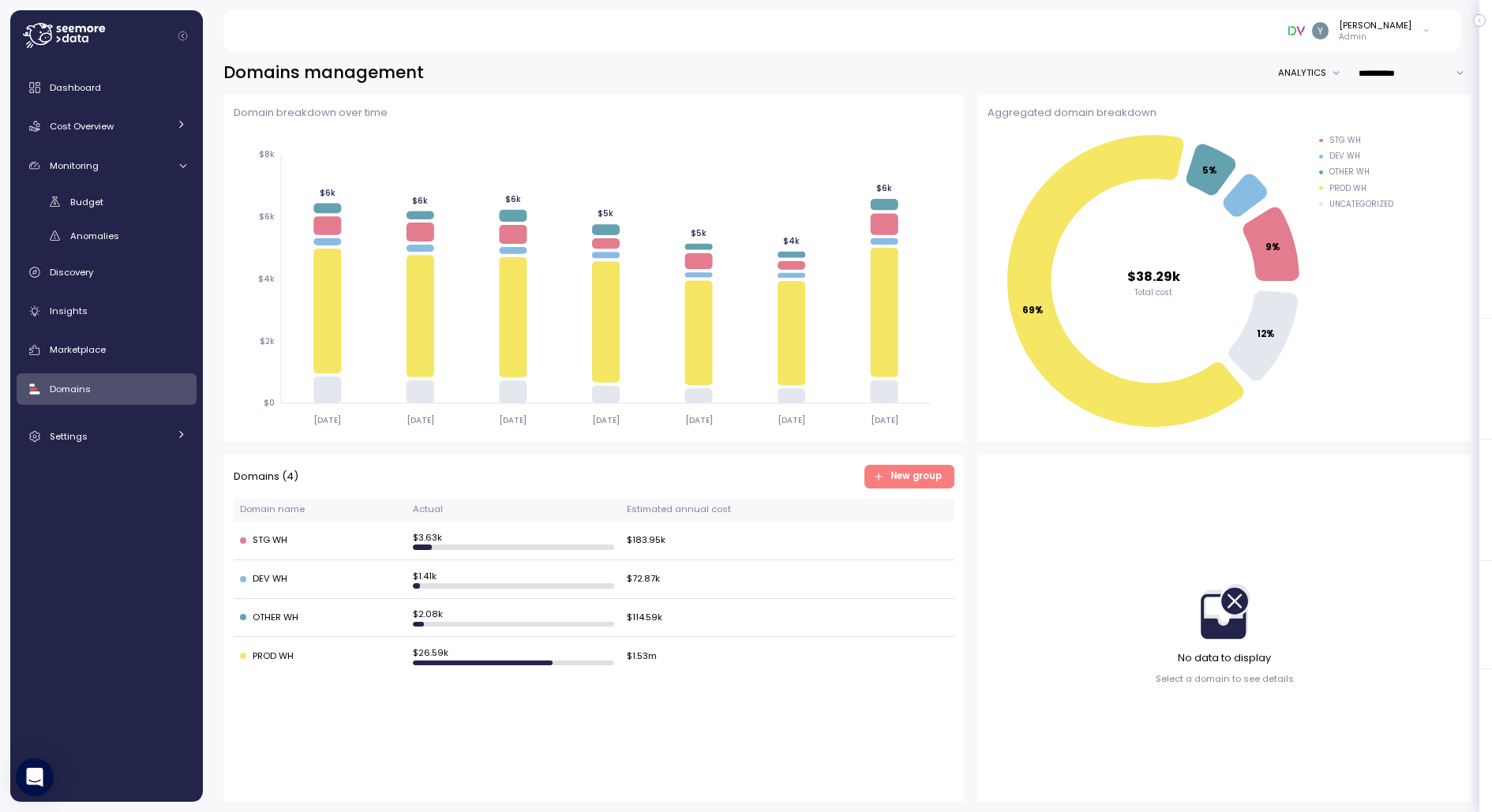
click at [1319, 73] on button "ANALYTICS" at bounding box center [1312, 73] width 70 height 23
click at [1232, 77] on div "**********" at bounding box center [847, 73] width 1249 height 23
click at [100, 131] on span "Cost Overview" at bounding box center [82, 126] width 64 height 12
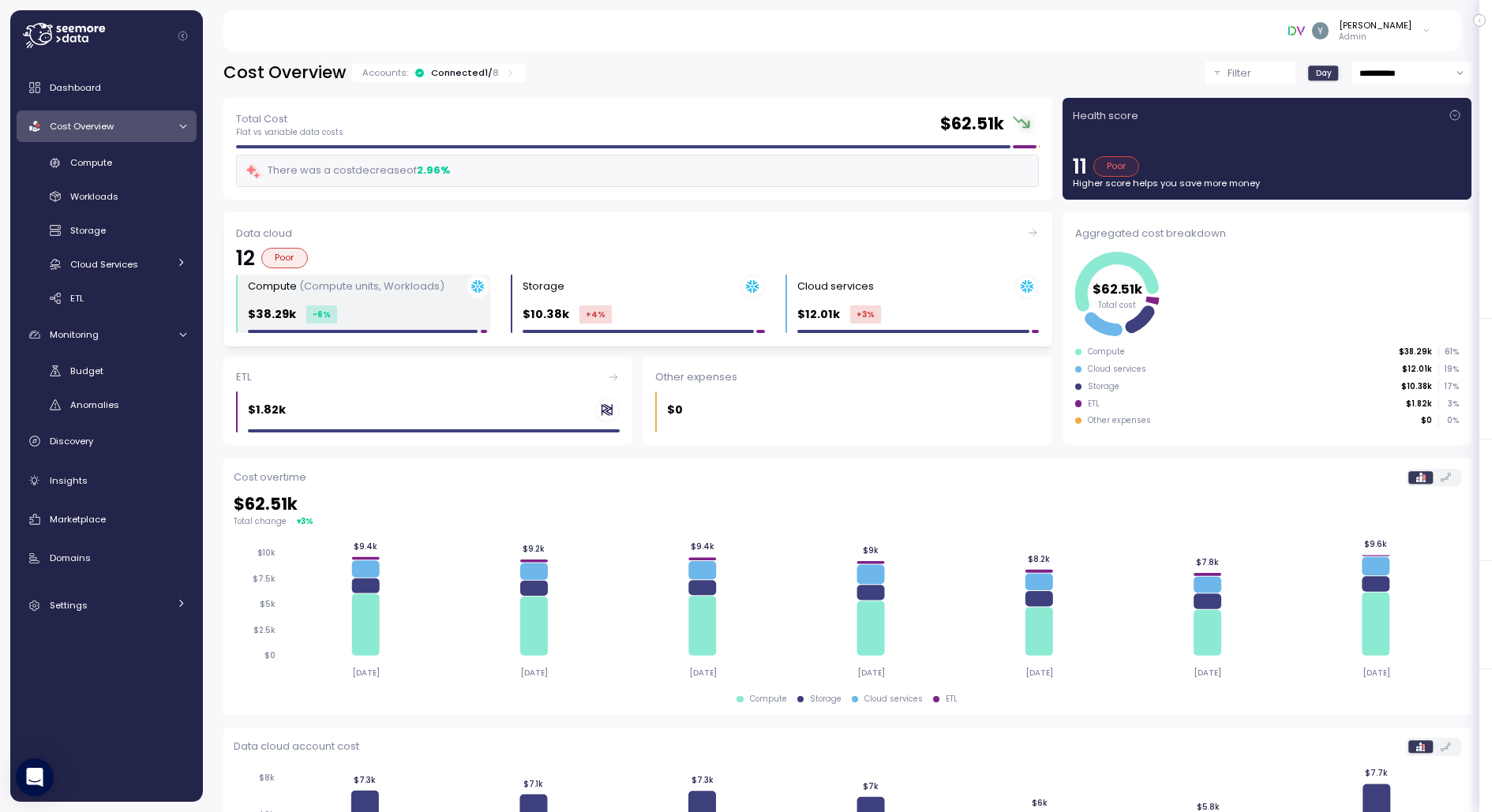
click at [419, 300] on div "Compute (Compute units, Workloads) $38.29k -6 %" at bounding box center [369, 304] width 243 height 60
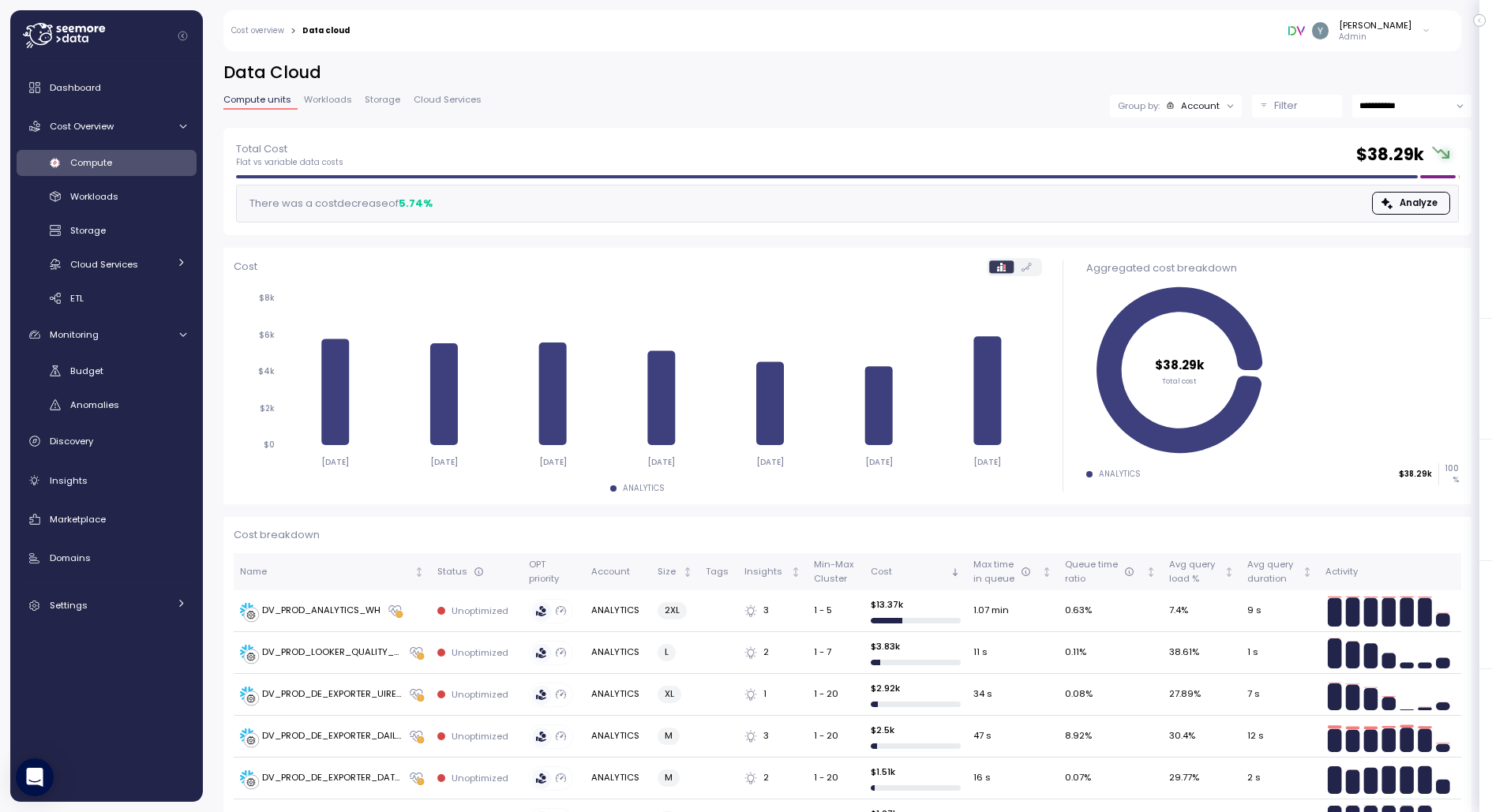
click at [1314, 107] on div "Filter" at bounding box center [1305, 106] width 60 height 16
